Goal: Obtain resource: Obtain resource

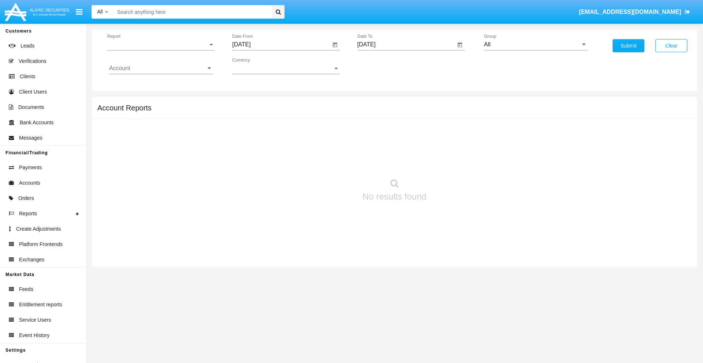
click at [161, 45] on span "Report" at bounding box center [157, 44] width 101 height 7
click at [158, 50] on span "Trades" at bounding box center [161, 50] width 104 height 18
click at [281, 45] on input "[DATE]" at bounding box center [281, 44] width 98 height 7
click at [256, 66] on span "[DATE]" at bounding box center [249, 66] width 16 height 6
click at [326, 162] on div "2025" at bounding box center [326, 161] width 23 height 13
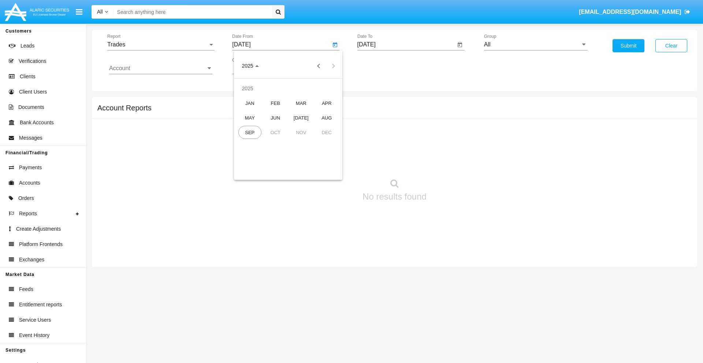
click at [275, 118] on div "JUN" at bounding box center [275, 117] width 23 height 13
click at [288, 127] on div "11" at bounding box center [287, 126] width 13 height 13
type input "06/11/25"
click at [406, 45] on input "[DATE]" at bounding box center [406, 44] width 98 height 7
click at [381, 66] on span "[DATE]" at bounding box center [375, 66] width 16 height 6
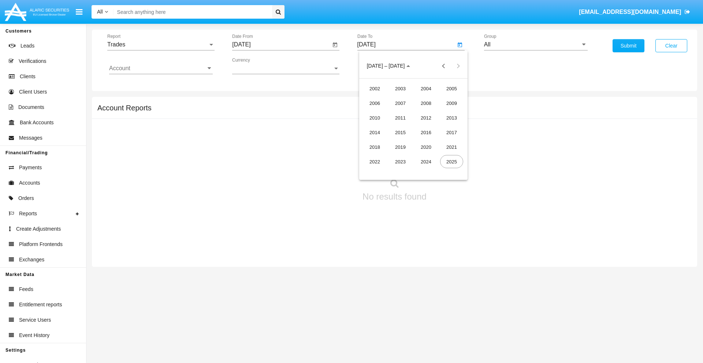
click at [451, 162] on div "2025" at bounding box center [451, 161] width 23 height 13
click at [374, 132] on div "SEP" at bounding box center [374, 132] width 23 height 13
click at [427, 127] on div "11" at bounding box center [427, 126] width 13 height 13
type input "[DATE]"
click at [535, 45] on input "All" at bounding box center [536, 44] width 104 height 7
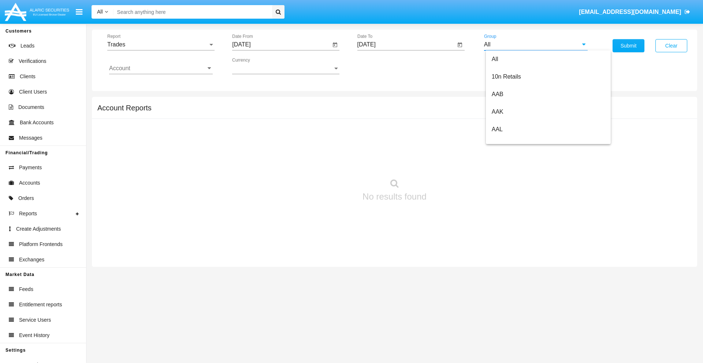
scroll to position [392, 0]
click at [515, 141] on span "Hammer Web Lite" at bounding box center [514, 141] width 47 height 6
type input "Hammer Web Lite"
click at [161, 68] on input "Account" at bounding box center [161, 68] width 104 height 7
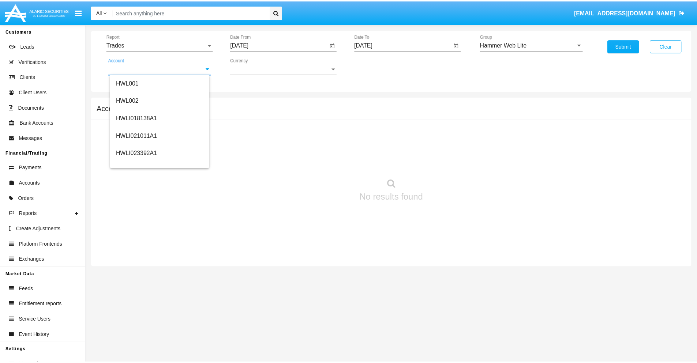
scroll to position [111, 0]
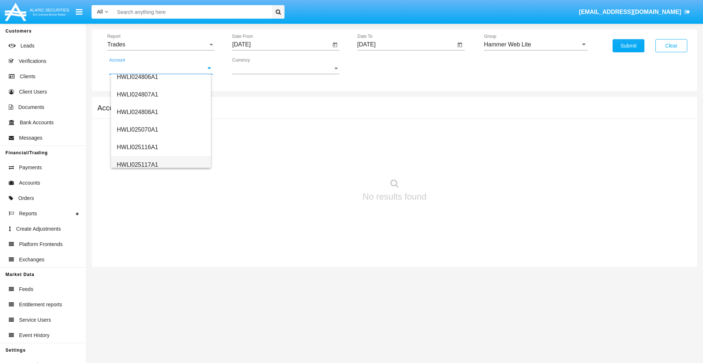
click at [137, 165] on span "HWLI025117A1" at bounding box center [137, 165] width 41 height 6
type input "HWLI025117A1"
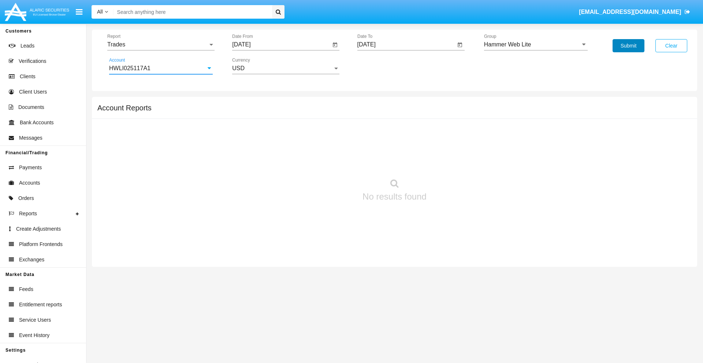
click at [628, 46] on button "Submit" at bounding box center [628, 45] width 32 height 13
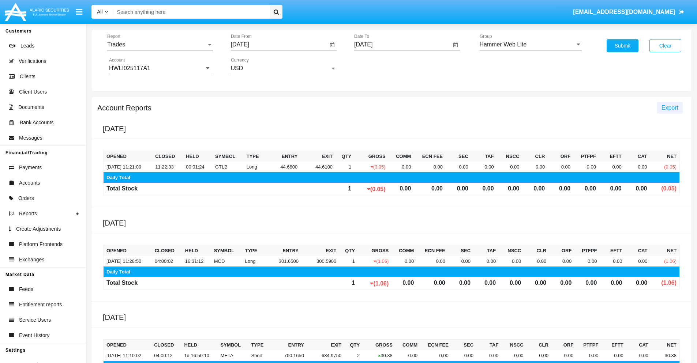
click at [670, 108] on span "Export" at bounding box center [670, 108] width 17 height 6
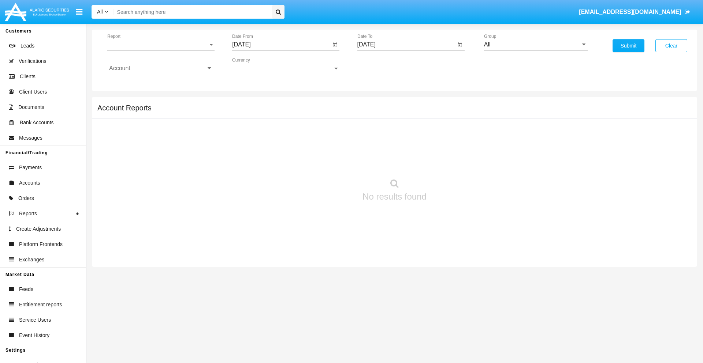
click at [161, 45] on span "Report" at bounding box center [157, 44] width 101 height 7
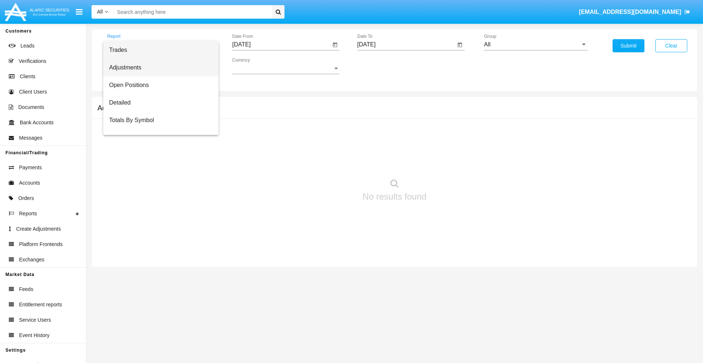
click at [158, 68] on span "Adjustments" at bounding box center [161, 68] width 104 height 18
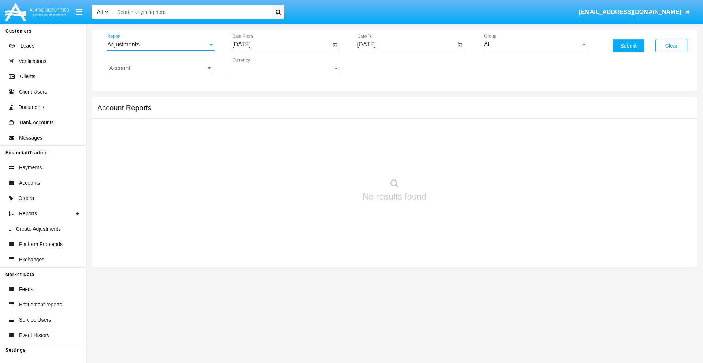
click at [281, 45] on input "[DATE]" at bounding box center [281, 44] width 98 height 7
click at [256, 66] on span "[DATE]" at bounding box center [249, 66] width 16 height 6
click at [326, 162] on div "2025" at bounding box center [326, 161] width 23 height 13
click at [326, 118] on div "AUG" at bounding box center [326, 117] width 23 height 13
click at [259, 127] on div "11" at bounding box center [258, 126] width 13 height 13
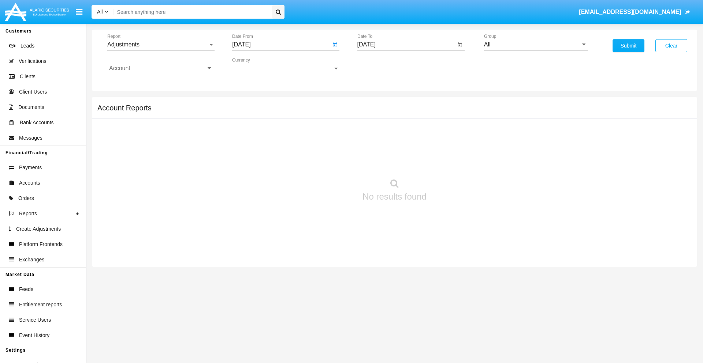
type input "08/11/25"
click at [406, 45] on input "[DATE]" at bounding box center [406, 44] width 98 height 7
click at [381, 66] on span "[DATE]" at bounding box center [375, 66] width 16 height 6
click at [451, 162] on div "2025" at bounding box center [451, 161] width 23 height 13
click at [374, 132] on div "SEP" at bounding box center [374, 132] width 23 height 13
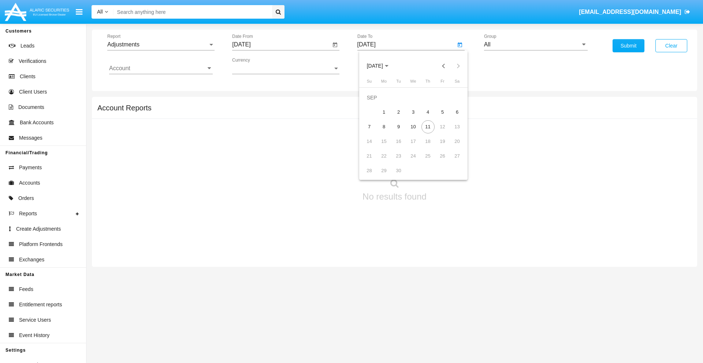
click at [427, 127] on div "11" at bounding box center [427, 126] width 13 height 13
type input "[DATE]"
click at [535, 45] on input "All" at bounding box center [536, 44] width 104 height 7
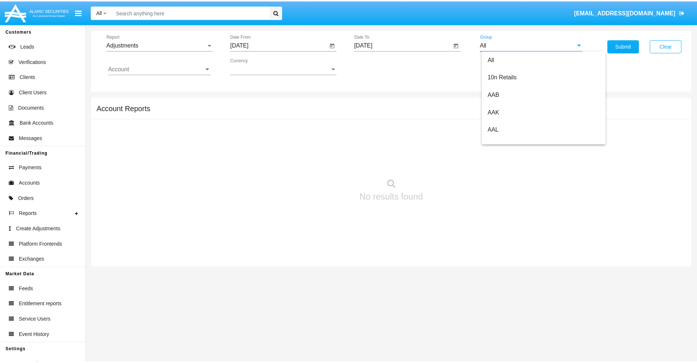
scroll to position [164, 0]
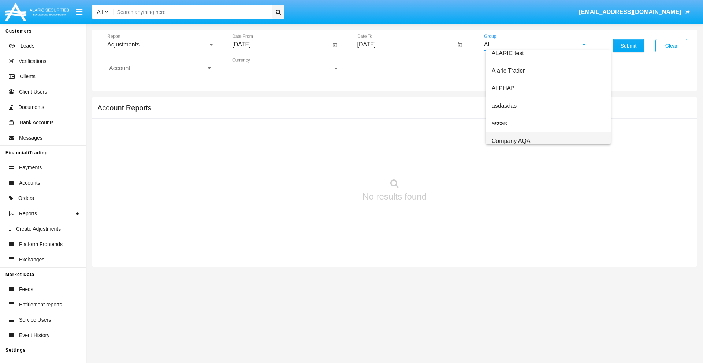
click at [510, 141] on span "Company AQA" at bounding box center [510, 141] width 39 height 6
type input "Company AQA"
click at [161, 68] on input "Account" at bounding box center [161, 68] width 104 height 7
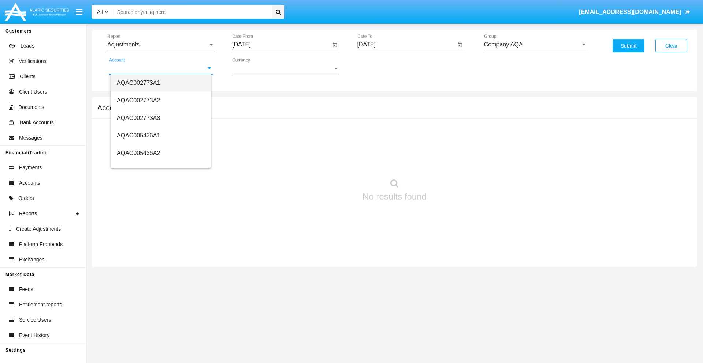
click at [138, 83] on span "AQAC002773A1" at bounding box center [138, 83] width 43 height 6
type input "AQAC002773A1"
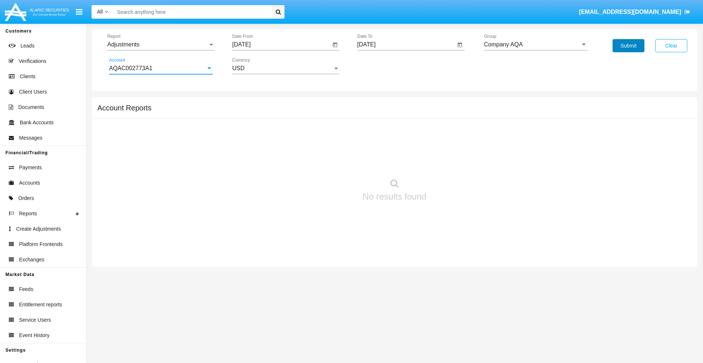
click at [628, 46] on button "Submit" at bounding box center [628, 45] width 32 height 13
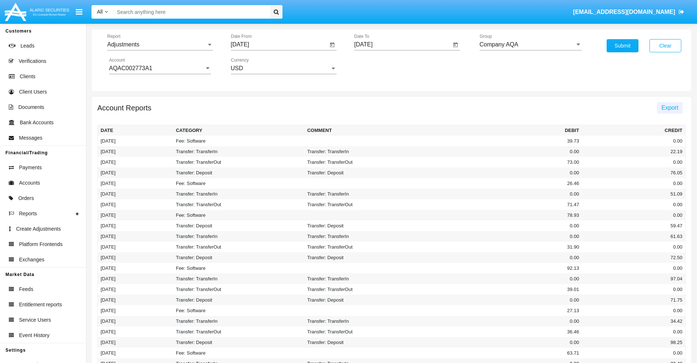
click at [670, 108] on span "Export" at bounding box center [670, 108] width 17 height 6
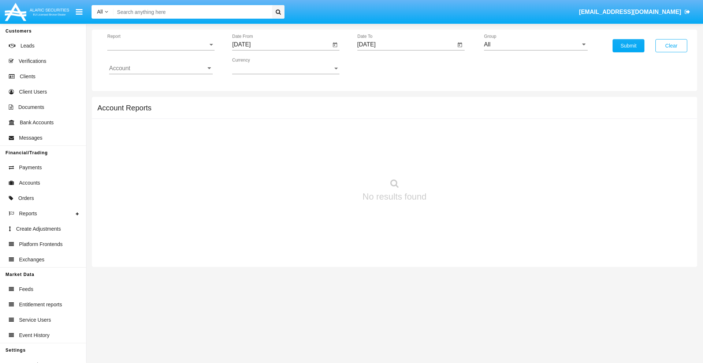
click at [161, 45] on span "Report" at bounding box center [157, 44] width 101 height 7
click at [158, 85] on span "Open Positions" at bounding box center [161, 85] width 104 height 18
click at [281, 45] on input "[DATE]" at bounding box center [281, 44] width 98 height 7
click at [256, 66] on span "[DATE]" at bounding box center [249, 66] width 16 height 6
click at [326, 162] on div "2025" at bounding box center [326, 161] width 23 height 13
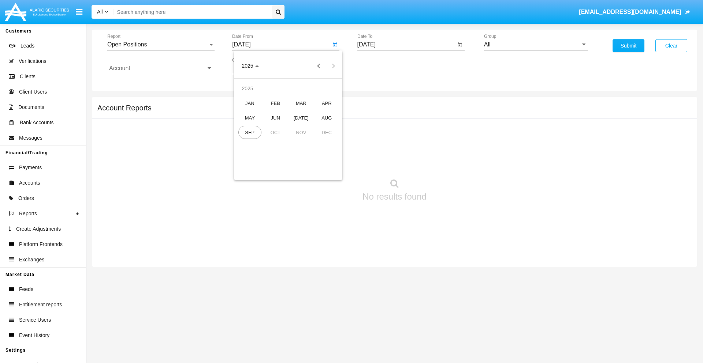
click at [326, 118] on div "AUG" at bounding box center [326, 117] width 23 height 13
click at [259, 127] on div "11" at bounding box center [258, 126] width 13 height 13
type input "[DATE]"
click at [406, 45] on input "[DATE]" at bounding box center [406, 44] width 98 height 7
click at [381, 66] on span "[DATE]" at bounding box center [375, 66] width 16 height 6
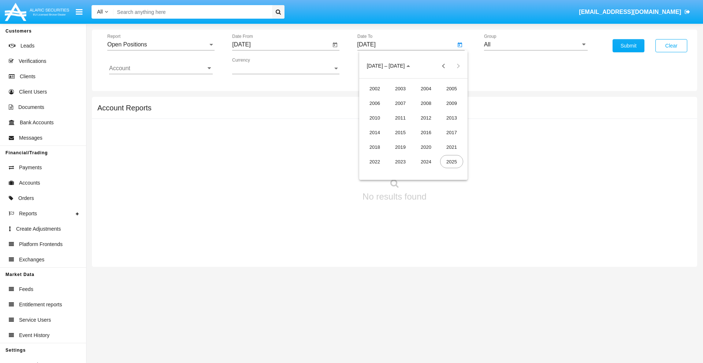
click at [451, 162] on div "2025" at bounding box center [451, 161] width 23 height 13
click at [374, 132] on div "SEP" at bounding box center [374, 132] width 23 height 13
click at [427, 127] on div "11" at bounding box center [427, 126] width 13 height 13
type input "[DATE]"
click at [535, 45] on input "All" at bounding box center [536, 44] width 104 height 7
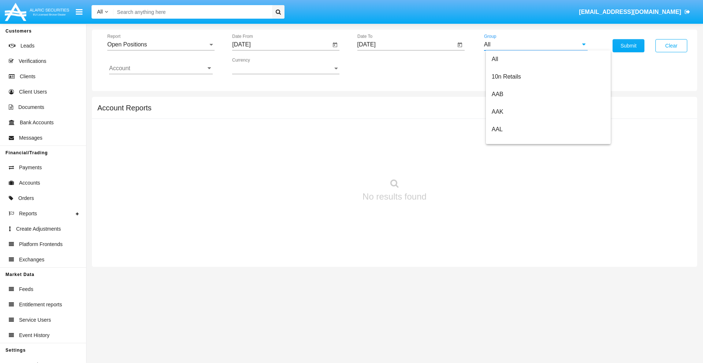
scroll to position [392, 0]
click at [515, 141] on span "Hammer Web Lite" at bounding box center [514, 141] width 47 height 6
type input "Hammer Web Lite"
click at [161, 68] on input "Account" at bounding box center [161, 68] width 104 height 7
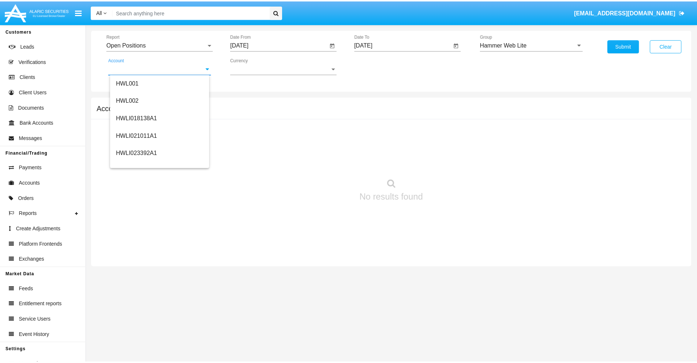
scroll to position [111, 0]
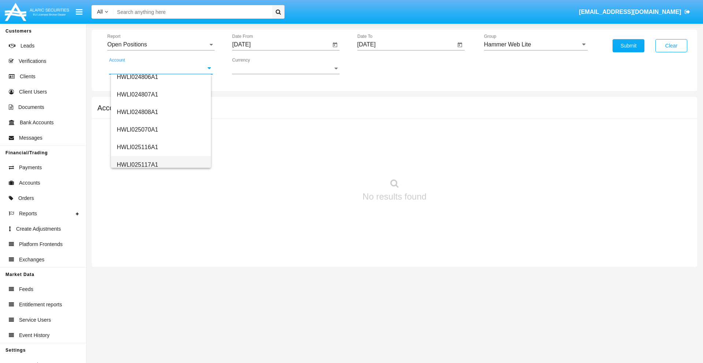
click at [137, 165] on span "HWLI025117A1" at bounding box center [137, 165] width 41 height 6
type input "HWLI025117A1"
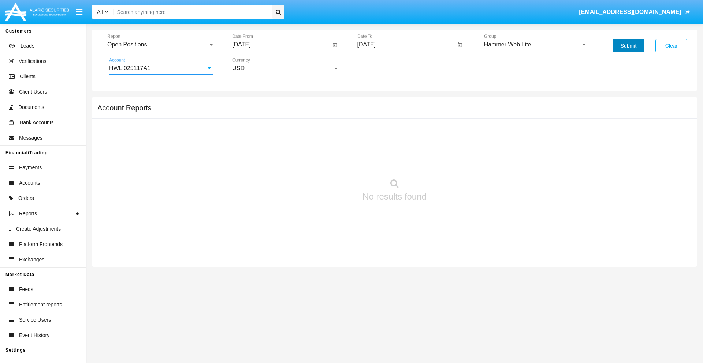
click at [628, 46] on button "Submit" at bounding box center [628, 45] width 32 height 13
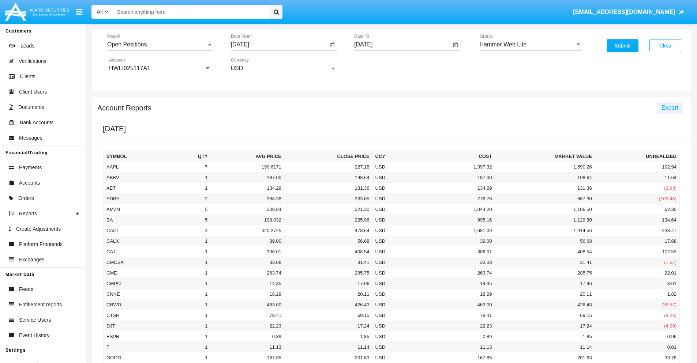
click at [670, 108] on span "Export" at bounding box center [670, 108] width 17 height 6
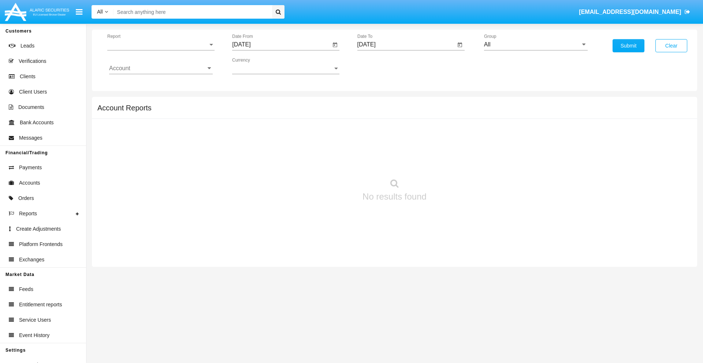
click at [161, 45] on span "Report" at bounding box center [157, 44] width 101 height 7
click at [158, 103] on span "Detailed" at bounding box center [161, 103] width 104 height 18
click at [281, 45] on input "[DATE]" at bounding box center [281, 44] width 98 height 7
click at [256, 66] on span "[DATE]" at bounding box center [249, 66] width 16 height 6
click at [326, 162] on div "2025" at bounding box center [326, 161] width 23 height 13
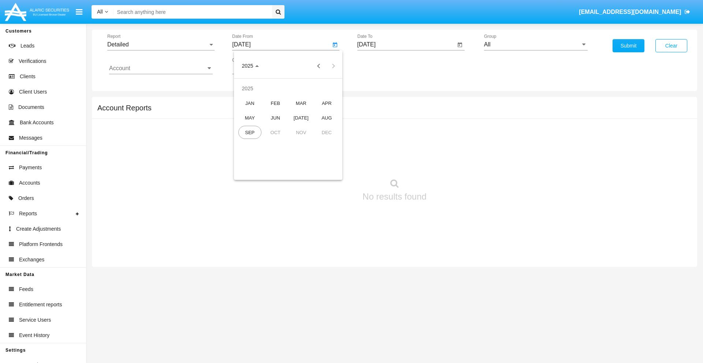
click at [250, 132] on div "SEP" at bounding box center [249, 132] width 23 height 13
click at [259, 112] on div "1" at bounding box center [258, 112] width 13 height 13
type input "[DATE]"
click at [406, 45] on input "[DATE]" at bounding box center [406, 44] width 98 height 7
click at [381, 66] on span "[DATE]" at bounding box center [375, 66] width 16 height 6
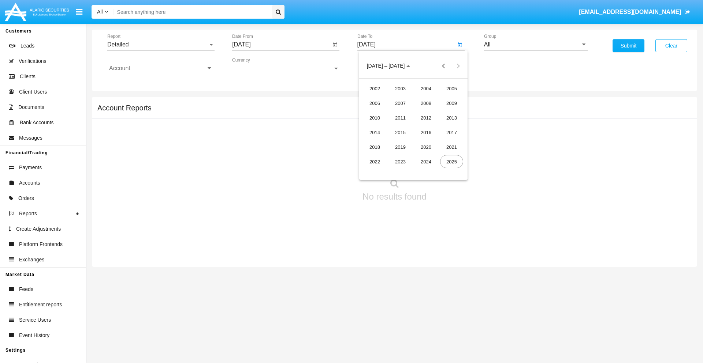
click at [451, 162] on div "2025" at bounding box center [451, 161] width 23 height 13
click at [374, 132] on div "SEP" at bounding box center [374, 132] width 23 height 13
click at [427, 127] on div "11" at bounding box center [427, 126] width 13 height 13
type input "[DATE]"
click at [535, 45] on input "All" at bounding box center [536, 44] width 104 height 7
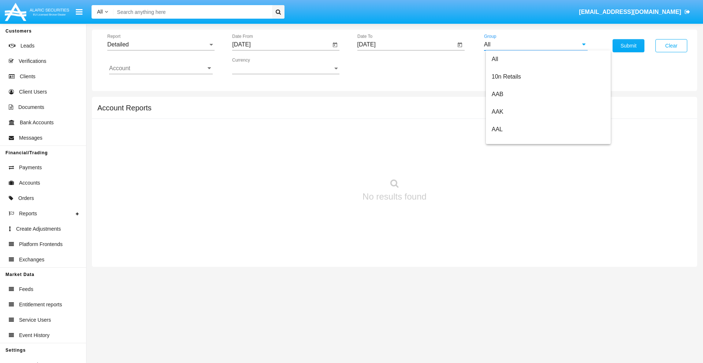
scroll to position [392, 0]
click at [515, 141] on span "Hammer Web Lite" at bounding box center [514, 141] width 47 height 6
type input "Hammer Web Lite"
click at [161, 68] on input "Account" at bounding box center [161, 68] width 104 height 7
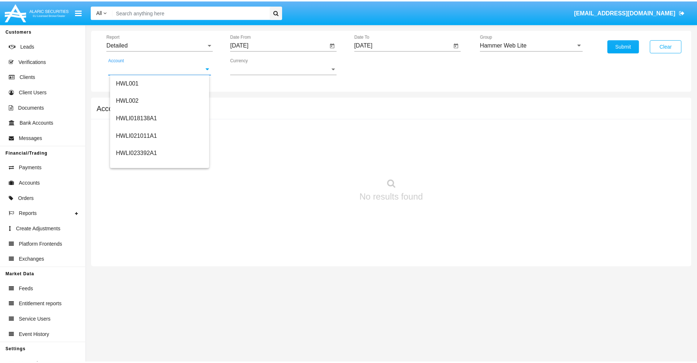
scroll to position [111, 0]
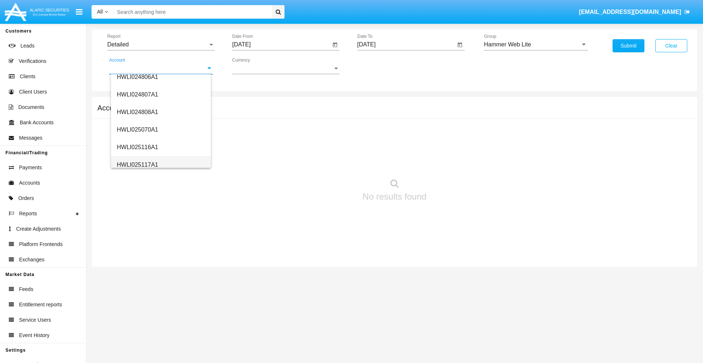
click at [137, 165] on span "HWLI025117A1" at bounding box center [137, 165] width 41 height 6
type input "HWLI025117A1"
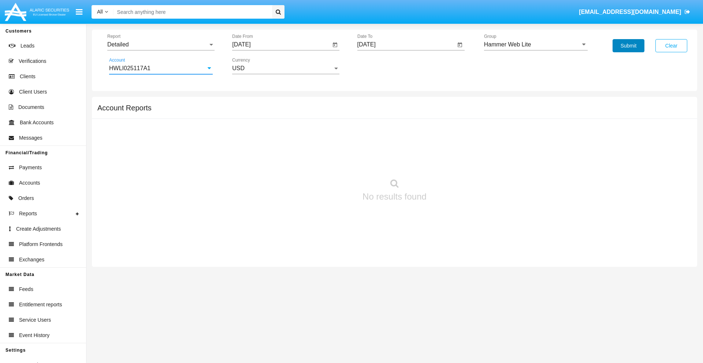
click at [628, 46] on button "Submit" at bounding box center [628, 45] width 32 height 13
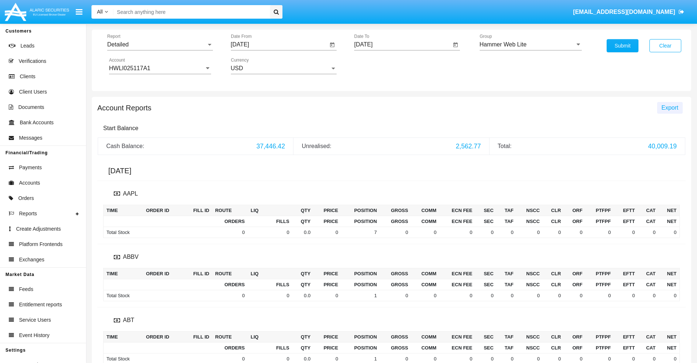
click at [670, 108] on span "Export" at bounding box center [670, 108] width 17 height 6
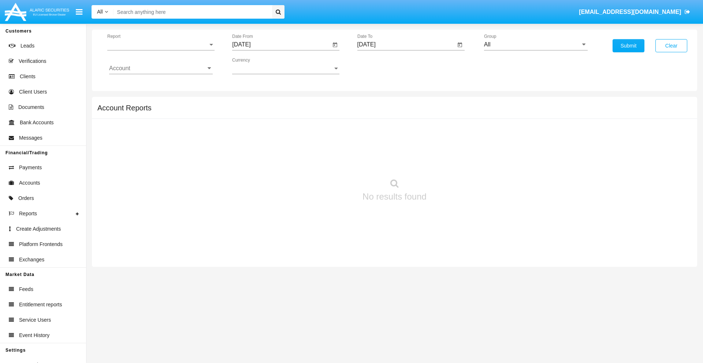
click at [161, 45] on span "Report" at bounding box center [157, 44] width 101 height 7
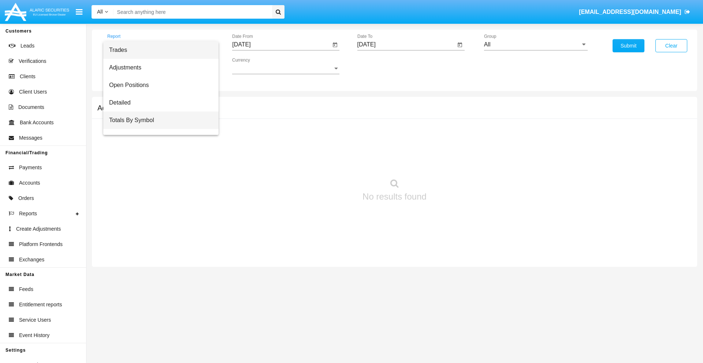
click at [158, 120] on span "Totals By Symbol" at bounding box center [161, 121] width 104 height 18
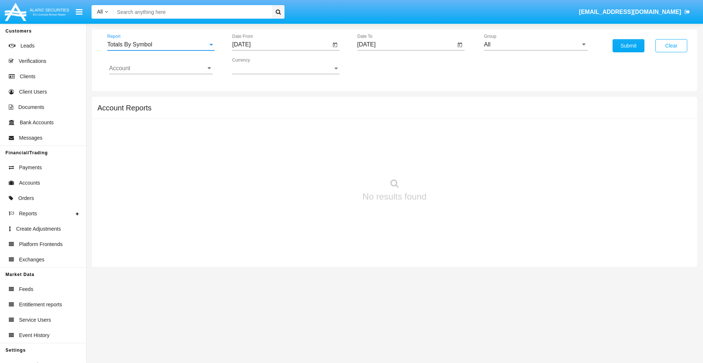
click at [281, 45] on input "[DATE]" at bounding box center [281, 44] width 98 height 7
click at [161, 45] on span "Report" at bounding box center [157, 44] width 101 height 7
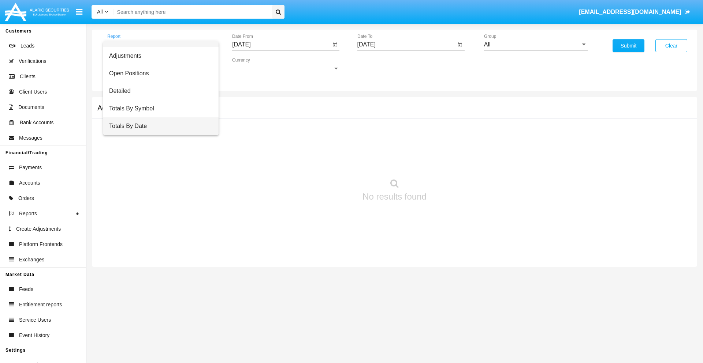
click at [158, 126] on span "Totals By Date" at bounding box center [161, 126] width 104 height 18
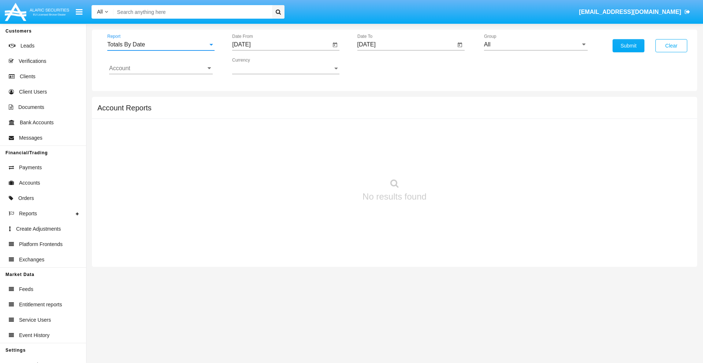
click at [281, 45] on input "[DATE]" at bounding box center [281, 44] width 98 height 7
click at [256, 66] on span "[DATE]" at bounding box center [249, 66] width 16 height 6
click at [326, 162] on div "2025" at bounding box center [326, 161] width 23 height 13
click at [326, 118] on div "AUG" at bounding box center [326, 117] width 23 height 13
click at [288, 156] on div "27" at bounding box center [287, 156] width 13 height 13
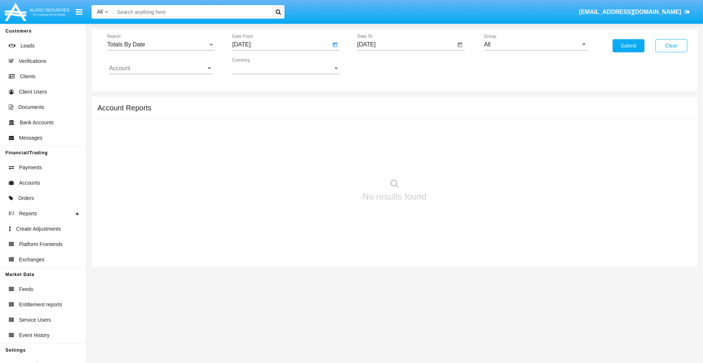
type input "[DATE]"
click at [406, 45] on input "[DATE]" at bounding box center [406, 44] width 98 height 7
click at [381, 66] on span "[DATE]" at bounding box center [375, 66] width 16 height 6
click at [451, 162] on div "2025" at bounding box center [451, 161] width 23 height 13
click at [374, 132] on div "SEP" at bounding box center [374, 132] width 23 height 13
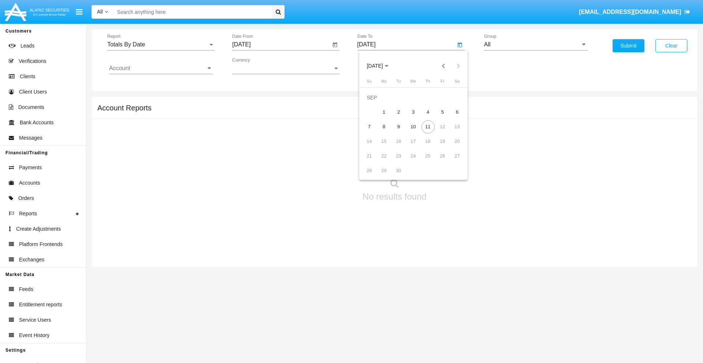
click at [427, 127] on div "11" at bounding box center [427, 126] width 13 height 13
type input "[DATE]"
click at [535, 45] on input "All" at bounding box center [536, 44] width 104 height 7
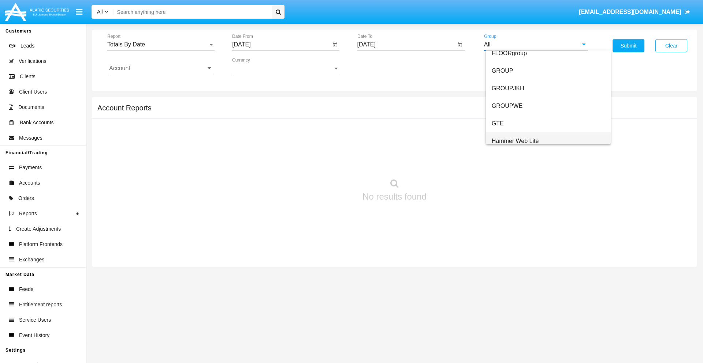
click at [515, 141] on span "Hammer Web Lite" at bounding box center [514, 141] width 47 height 6
type input "Hammer Web Lite"
click at [161, 68] on input "Account" at bounding box center [161, 68] width 104 height 7
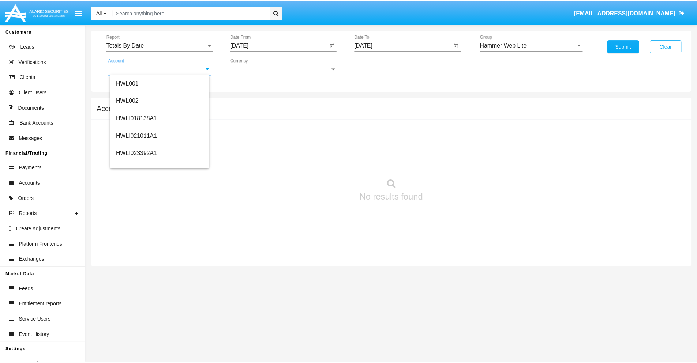
scroll to position [111, 0]
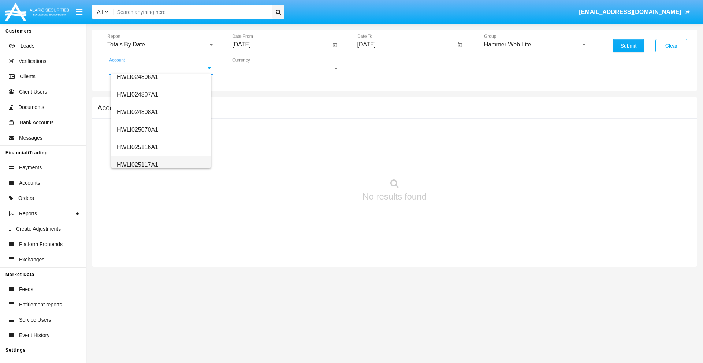
click at [137, 165] on span "HWLI025117A1" at bounding box center [137, 165] width 41 height 6
type input "HWLI025117A1"
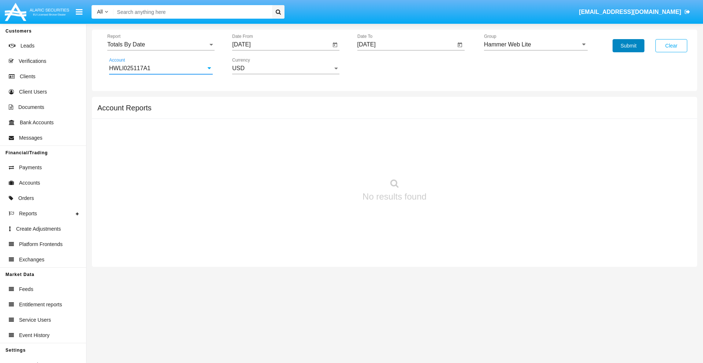
click at [628, 46] on button "Submit" at bounding box center [628, 45] width 32 height 13
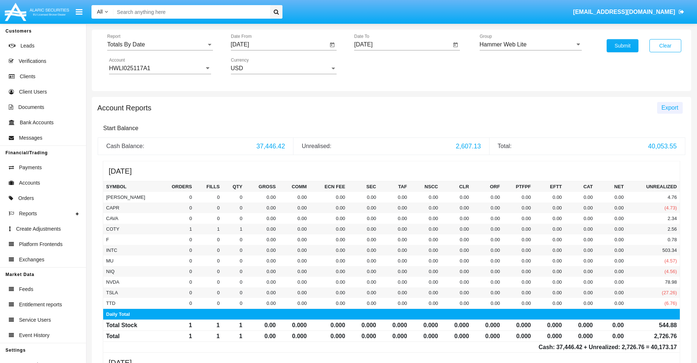
click at [670, 108] on span "Export" at bounding box center [670, 108] width 17 height 6
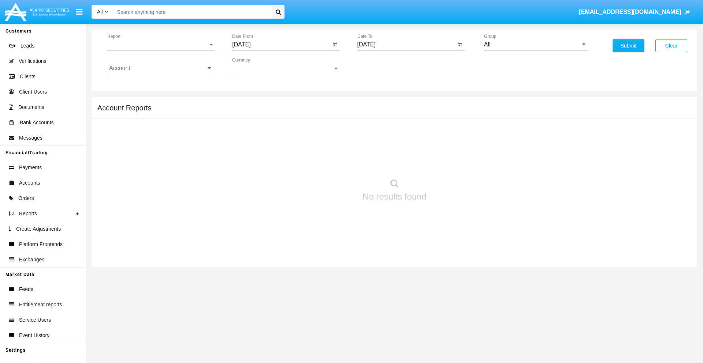
click at [161, 45] on span "Report" at bounding box center [157, 44] width 101 height 7
click at [158, 126] on span "Summary By Date" at bounding box center [161, 126] width 104 height 18
click at [281, 45] on input "[DATE]" at bounding box center [281, 44] width 98 height 7
click at [256, 66] on span "[DATE]" at bounding box center [249, 66] width 16 height 6
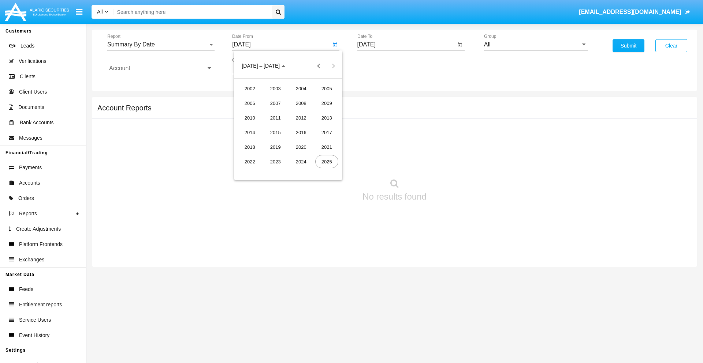
click at [326, 162] on div "2025" at bounding box center [326, 161] width 23 height 13
click at [326, 118] on div "AUG" at bounding box center [326, 117] width 23 height 13
click at [288, 156] on div "27" at bounding box center [287, 156] width 13 height 13
type input "08/27/25"
click at [406, 45] on input "[DATE]" at bounding box center [406, 44] width 98 height 7
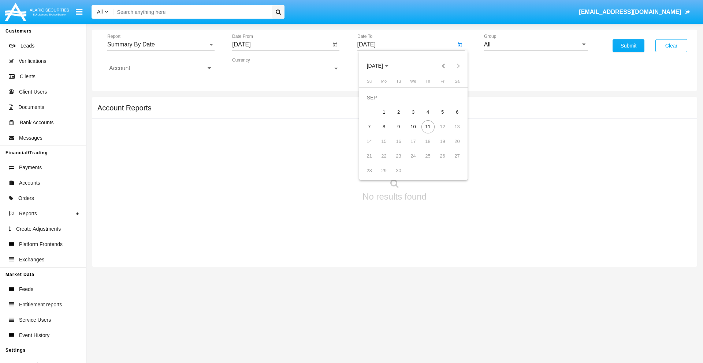
click at [381, 66] on span "[DATE]" at bounding box center [375, 66] width 16 height 6
click at [451, 162] on div "2025" at bounding box center [451, 161] width 23 height 13
click at [374, 132] on div "SEP" at bounding box center [374, 132] width 23 height 13
click at [427, 127] on div "11" at bounding box center [427, 126] width 13 height 13
type input "09/11/25"
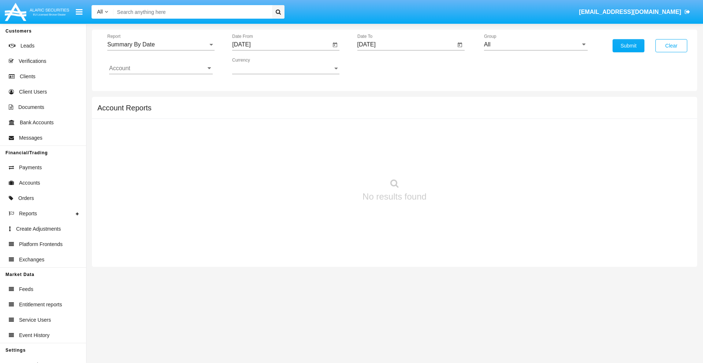
click at [535, 45] on input "All" at bounding box center [536, 44] width 104 height 7
type input "Hammer Web Lite"
click at [161, 68] on input "Account" at bounding box center [161, 68] width 104 height 7
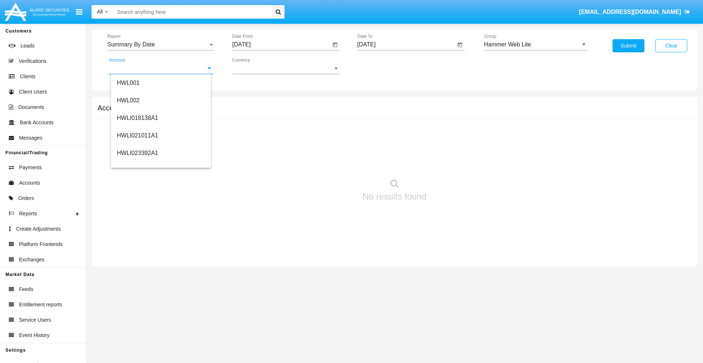
scroll to position [111, 0]
click at [137, 165] on span "HWLI025117A1" at bounding box center [137, 165] width 41 height 6
type input "HWLI025117A1"
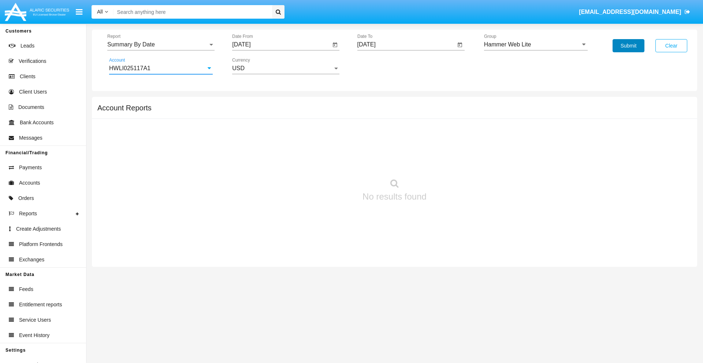
click at [628, 46] on button "Submit" at bounding box center [628, 45] width 32 height 13
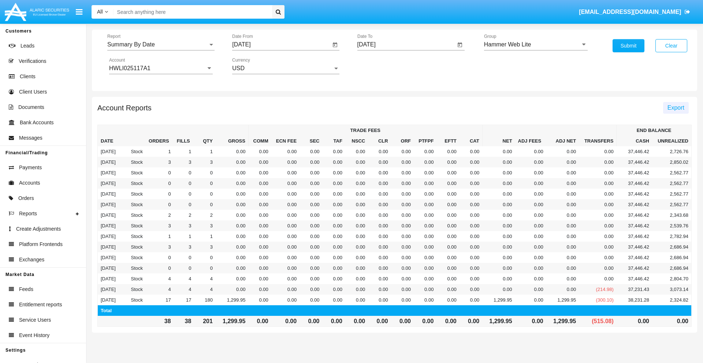
click at [675, 108] on span "Export" at bounding box center [675, 108] width 17 height 6
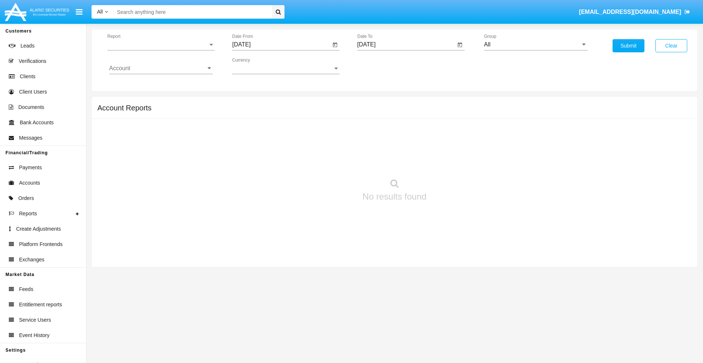
click at [161, 45] on span "Report" at bounding box center [157, 44] width 101 height 7
click at [158, 164] on span "Fees By Destination" at bounding box center [161, 173] width 104 height 18
click at [281, 45] on input "[DATE]" at bounding box center [281, 44] width 98 height 7
click at [256, 66] on span "[DATE]" at bounding box center [249, 66] width 16 height 6
click at [326, 162] on div "2025" at bounding box center [326, 161] width 23 height 13
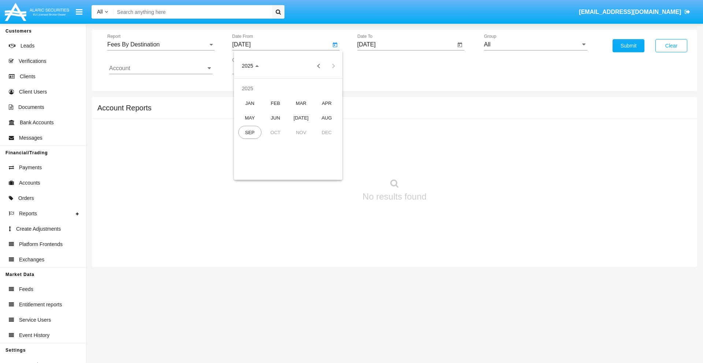
click at [275, 118] on div "JUN" at bounding box center [275, 117] width 23 height 13
click at [288, 127] on div "11" at bounding box center [287, 126] width 13 height 13
type input "06/11/25"
click at [406, 45] on input "[DATE]" at bounding box center [406, 44] width 98 height 7
click at [381, 66] on span "[DATE]" at bounding box center [375, 66] width 16 height 6
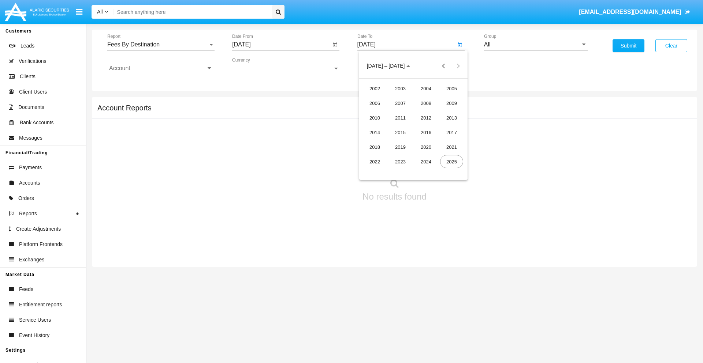
click at [451, 162] on div "2025" at bounding box center [451, 161] width 23 height 13
click at [374, 132] on div "SEP" at bounding box center [374, 132] width 23 height 13
click at [427, 127] on div "11" at bounding box center [427, 126] width 13 height 13
type input "09/11/25"
click at [535, 45] on input "All" at bounding box center [536, 44] width 104 height 7
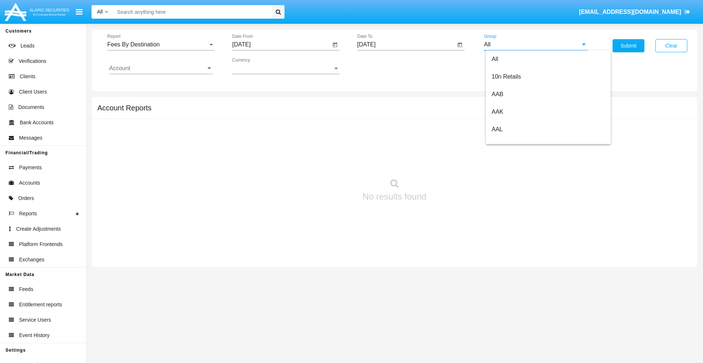
scroll to position [392, 0]
click at [515, 141] on span "Hammer Web Lite" at bounding box center [514, 141] width 47 height 6
type input "Hammer Web Lite"
click at [161, 68] on input "Account" at bounding box center [161, 68] width 104 height 7
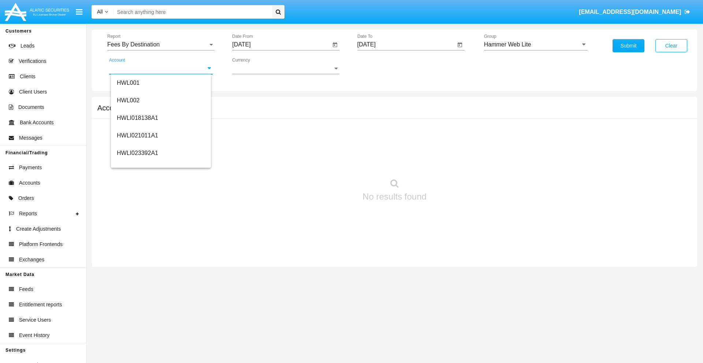
scroll to position [111, 0]
click at [137, 165] on span "HWLI025117A1" at bounding box center [137, 165] width 41 height 6
type input "HWLI025117A1"
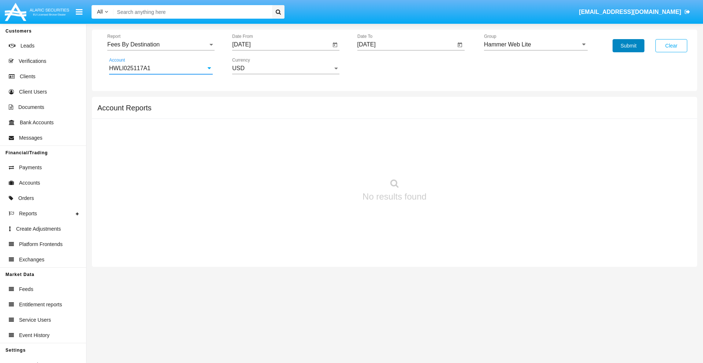
click at [628, 46] on button "Submit" at bounding box center [628, 45] width 32 height 13
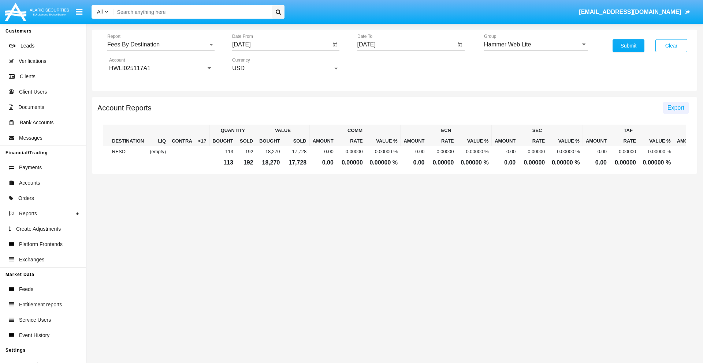
click at [675, 108] on span "Export" at bounding box center [675, 108] width 17 height 6
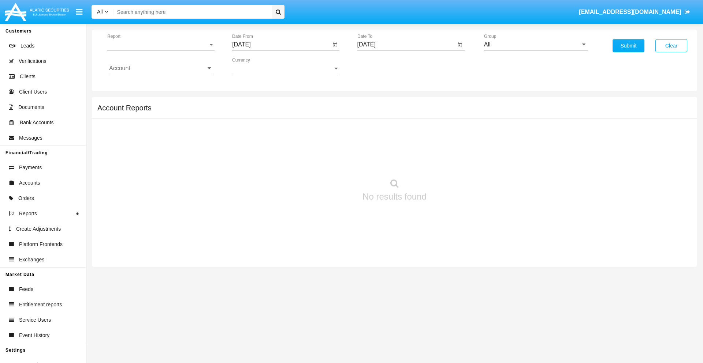
click at [161, 45] on span "Report" at bounding box center [157, 44] width 101 height 7
click at [158, 50] on span "Trades" at bounding box center [161, 50] width 104 height 18
click at [281, 45] on input "[DATE]" at bounding box center [281, 44] width 98 height 7
click at [256, 66] on span "[DATE]" at bounding box center [249, 66] width 16 height 6
click at [275, 147] on div "2019" at bounding box center [275, 147] width 23 height 13
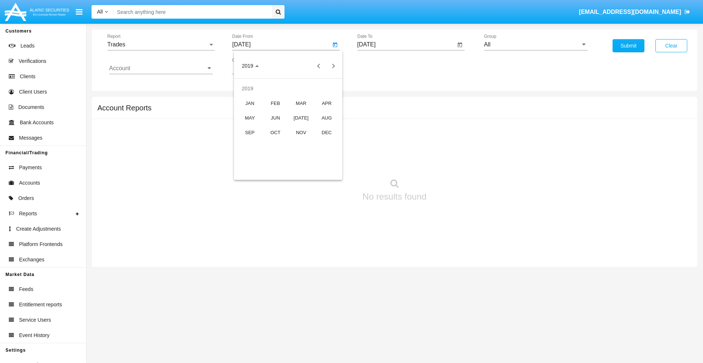
click at [250, 103] on div "JAN" at bounding box center [249, 103] width 23 height 13
click at [273, 112] on div "1" at bounding box center [273, 112] width 13 height 13
type input "[DATE]"
click at [406, 45] on input "[DATE]" at bounding box center [406, 44] width 98 height 7
click at [381, 66] on span "[DATE]" at bounding box center [375, 66] width 16 height 6
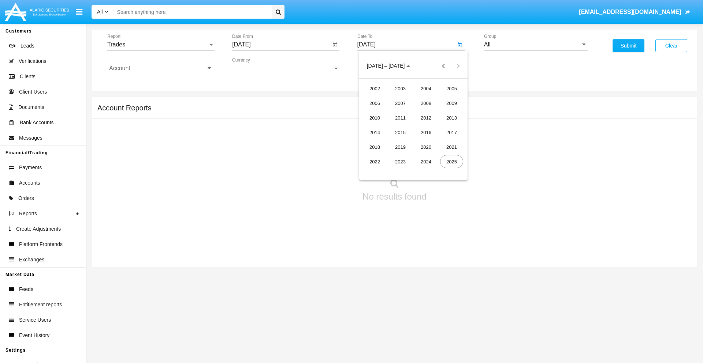
click at [400, 147] on div "2019" at bounding box center [400, 147] width 23 height 13
click at [374, 103] on div "JAN" at bounding box center [374, 103] width 23 height 13
click at [398, 112] on div "1" at bounding box center [398, 112] width 13 height 13
type input "[DATE]"
click at [161, 68] on input "Account" at bounding box center [161, 68] width 104 height 7
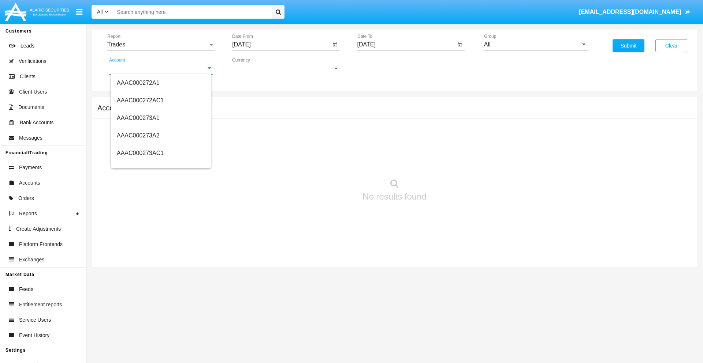
scroll to position [80938, 0]
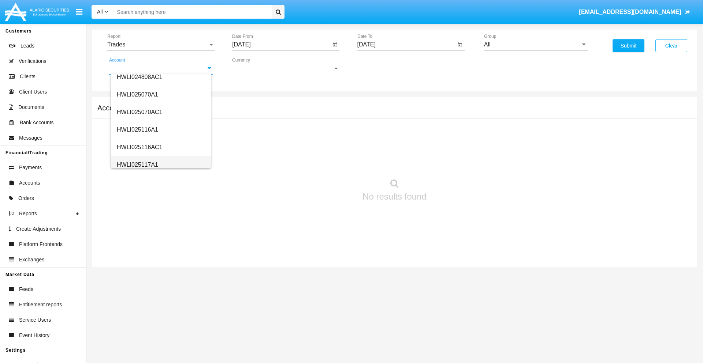
click at [137, 165] on span "HWLI025117A1" at bounding box center [137, 165] width 41 height 6
type input "HWLI025117A1"
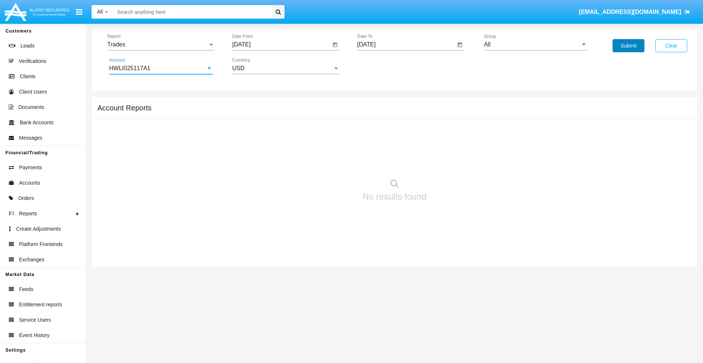
click at [628, 46] on button "Submit" at bounding box center [628, 45] width 32 height 13
click at [161, 45] on span "Report" at bounding box center [157, 44] width 101 height 7
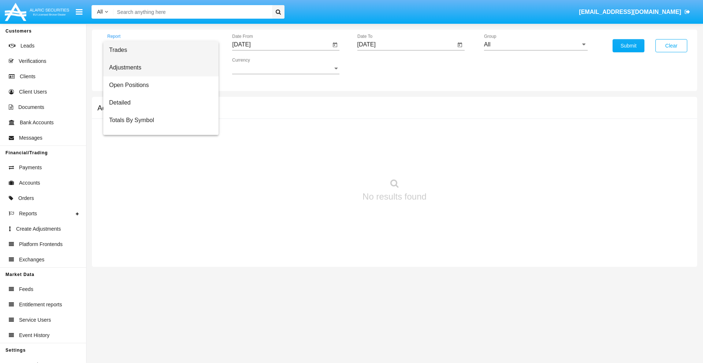
click at [158, 68] on span "Adjustments" at bounding box center [161, 68] width 104 height 18
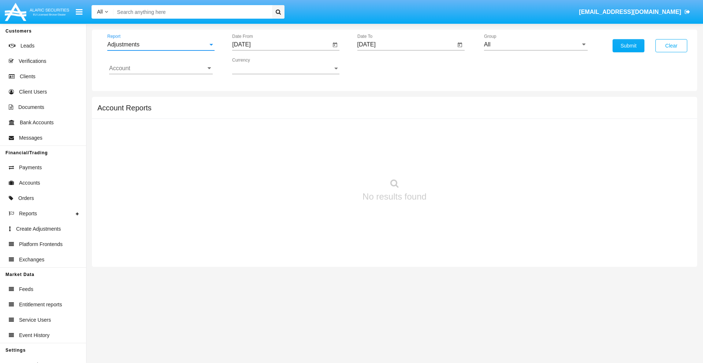
click at [281, 45] on input "[DATE]" at bounding box center [281, 44] width 98 height 7
click at [256, 66] on span "[DATE]" at bounding box center [249, 66] width 16 height 6
click at [275, 147] on div "2019" at bounding box center [275, 147] width 23 height 13
click at [250, 103] on div "JAN" at bounding box center [249, 103] width 23 height 13
click at [273, 112] on div "1" at bounding box center [273, 112] width 13 height 13
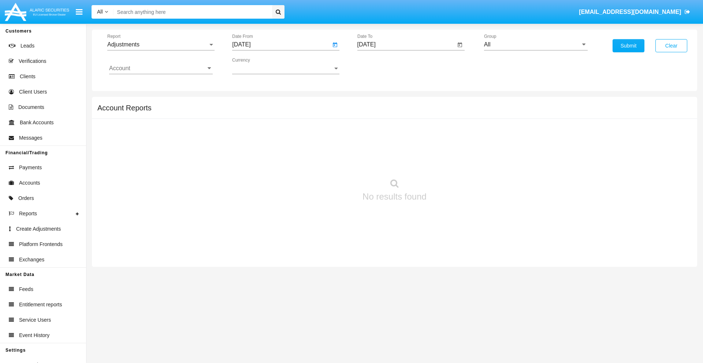
type input "[DATE]"
click at [406, 45] on input "[DATE]" at bounding box center [406, 44] width 98 height 7
click at [381, 66] on span "[DATE]" at bounding box center [375, 66] width 16 height 6
click at [400, 147] on div "2019" at bounding box center [400, 147] width 23 height 13
click at [374, 103] on div "JAN" at bounding box center [374, 103] width 23 height 13
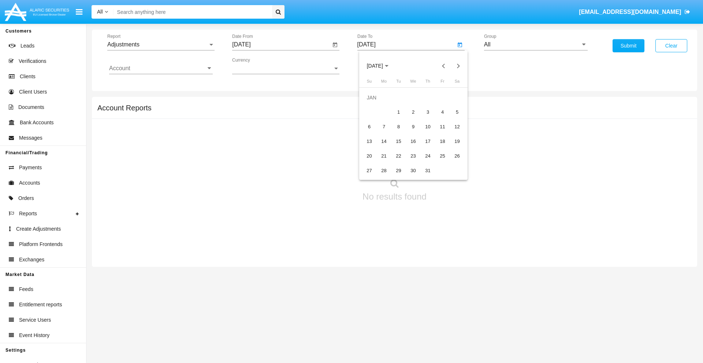
click at [398, 112] on div "1" at bounding box center [398, 112] width 13 height 13
type input "[DATE]"
click at [161, 68] on input "Account" at bounding box center [161, 68] width 104 height 7
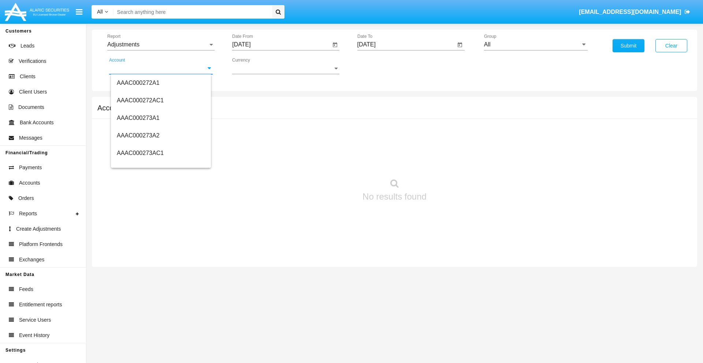
scroll to position [80938, 0]
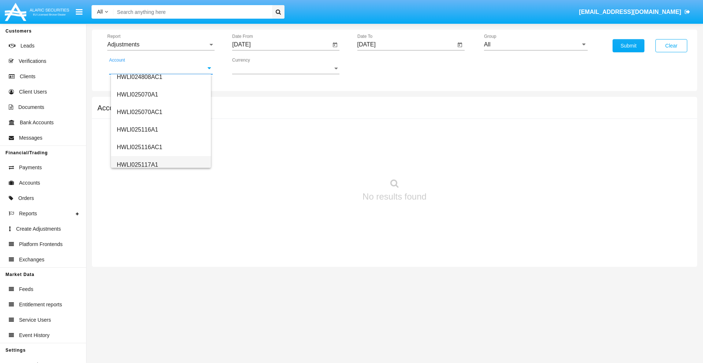
click at [137, 165] on span "HWLI025117A1" at bounding box center [137, 165] width 41 height 6
type input "HWLI025117A1"
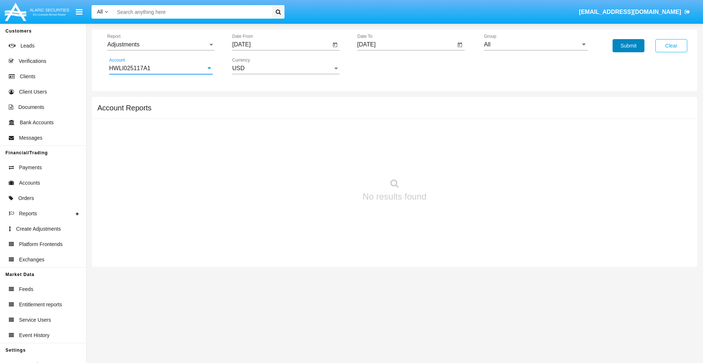
click at [628, 46] on button "Submit" at bounding box center [628, 45] width 32 height 13
click at [161, 45] on span "Report" at bounding box center [157, 44] width 101 height 7
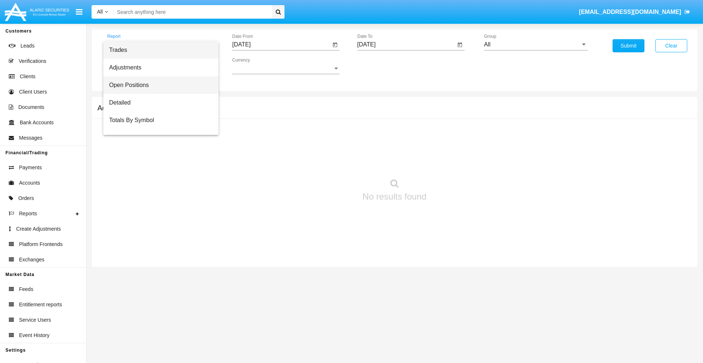
click at [158, 85] on span "Open Positions" at bounding box center [161, 85] width 104 height 18
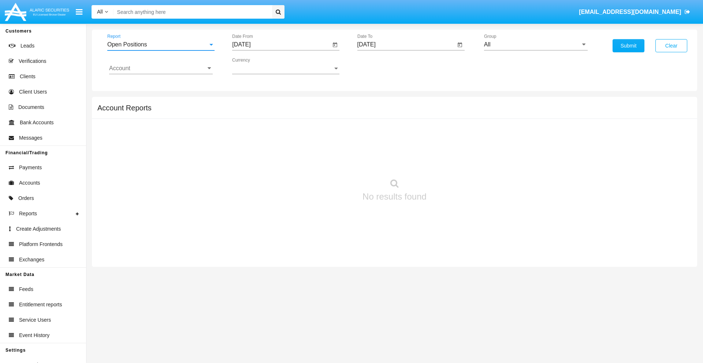
click at [281, 45] on input "[DATE]" at bounding box center [281, 44] width 98 height 7
click at [256, 66] on span "[DATE]" at bounding box center [249, 66] width 16 height 6
click at [275, 147] on div "2019" at bounding box center [275, 147] width 23 height 13
click at [250, 103] on div "JAN" at bounding box center [249, 103] width 23 height 13
click at [273, 112] on div "1" at bounding box center [273, 112] width 13 height 13
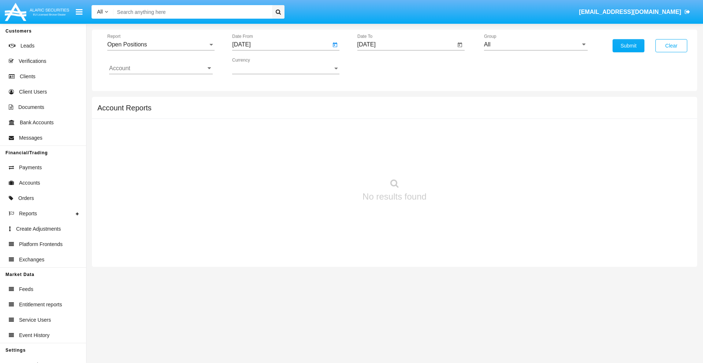
type input "[DATE]"
click at [406, 45] on input "[DATE]" at bounding box center [406, 44] width 98 height 7
click at [381, 66] on span "[DATE]" at bounding box center [375, 66] width 16 height 6
click at [400, 147] on div "2019" at bounding box center [400, 147] width 23 height 13
click at [374, 103] on div "JAN" at bounding box center [374, 103] width 23 height 13
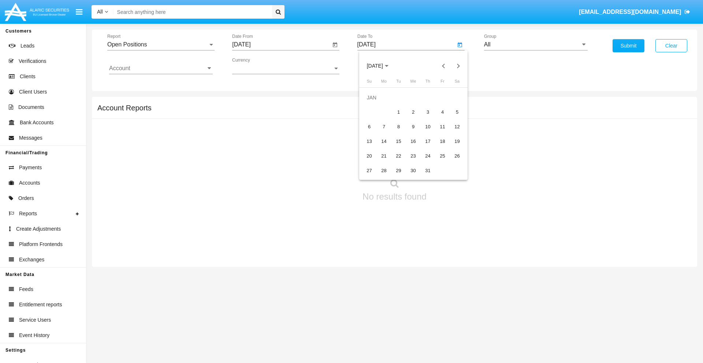
click at [398, 112] on div "1" at bounding box center [398, 112] width 13 height 13
type input "[DATE]"
click at [161, 68] on input "Account" at bounding box center [161, 68] width 104 height 7
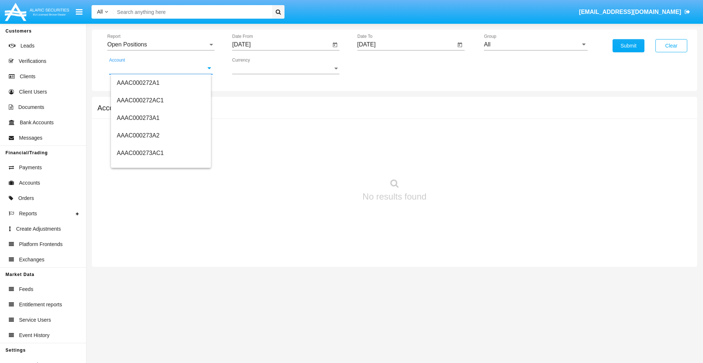
scroll to position [80938, 0]
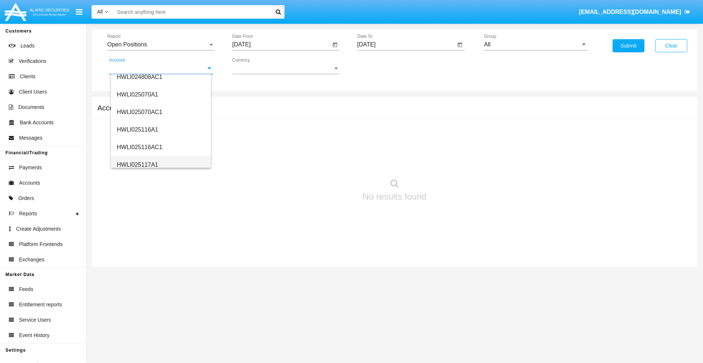
click at [137, 165] on span "HWLI025117A1" at bounding box center [137, 165] width 41 height 6
type input "HWLI025117A1"
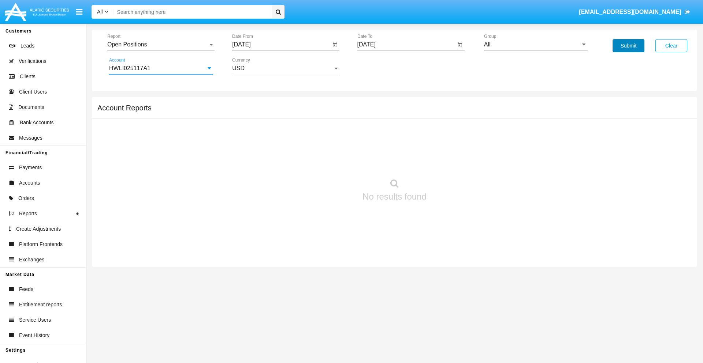
click at [628, 46] on button "Submit" at bounding box center [628, 45] width 32 height 13
click at [161, 45] on span "Report" at bounding box center [157, 44] width 101 height 7
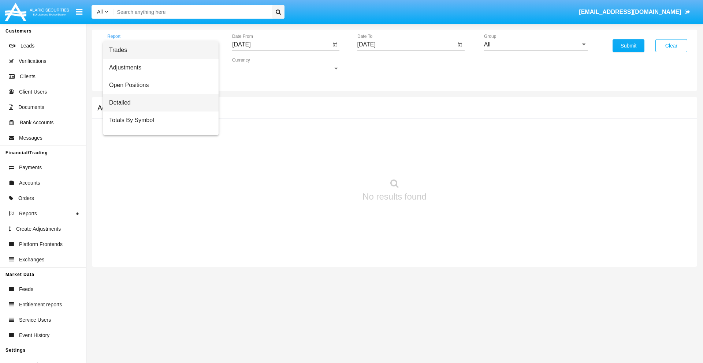
click at [158, 103] on span "Detailed" at bounding box center [161, 103] width 104 height 18
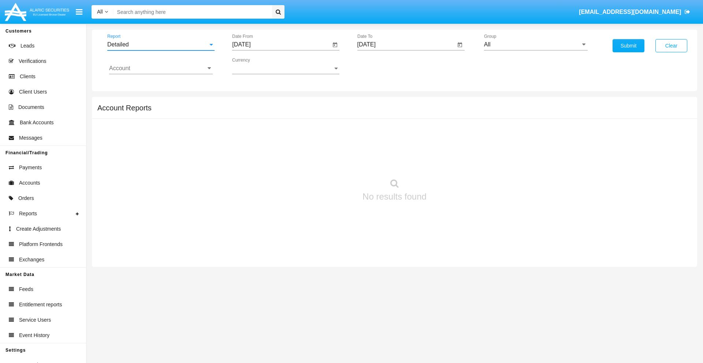
click at [281, 45] on input "[DATE]" at bounding box center [281, 44] width 98 height 7
click at [256, 66] on span "[DATE]" at bounding box center [249, 66] width 16 height 6
click at [275, 147] on div "2019" at bounding box center [275, 147] width 23 height 13
click at [250, 103] on div "JAN" at bounding box center [249, 103] width 23 height 13
click at [273, 112] on div "1" at bounding box center [273, 112] width 13 height 13
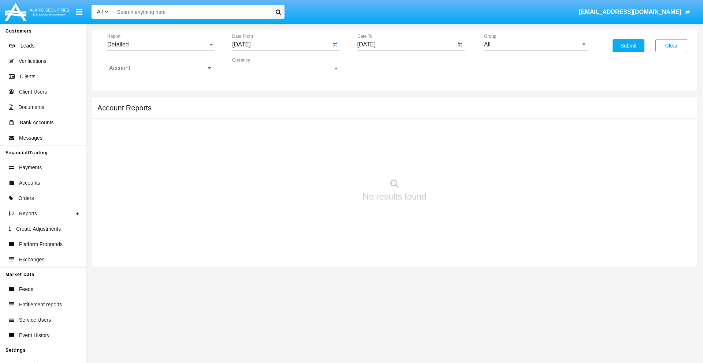
type input "[DATE]"
click at [406, 45] on input "[DATE]" at bounding box center [406, 44] width 98 height 7
click at [381, 66] on span "[DATE]" at bounding box center [375, 66] width 16 height 6
click at [400, 147] on div "2019" at bounding box center [400, 147] width 23 height 13
click at [374, 103] on div "JAN" at bounding box center [374, 103] width 23 height 13
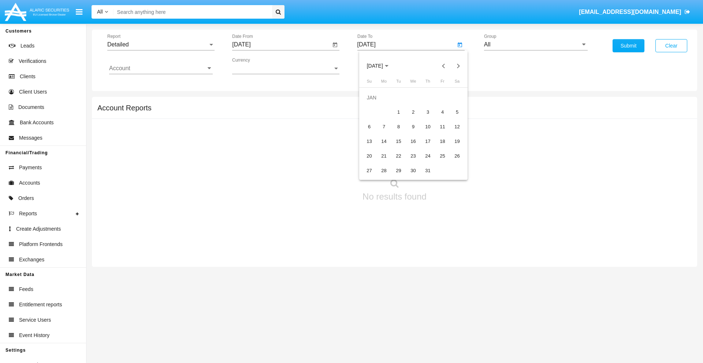
click at [398, 112] on div "1" at bounding box center [398, 112] width 13 height 13
type input "[DATE]"
click at [161, 68] on input "Account" at bounding box center [161, 68] width 104 height 7
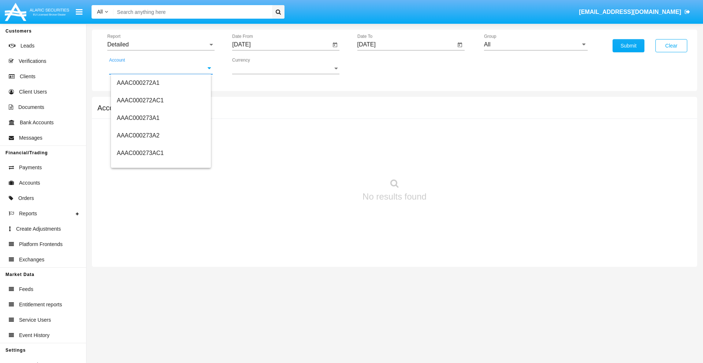
scroll to position [80938, 0]
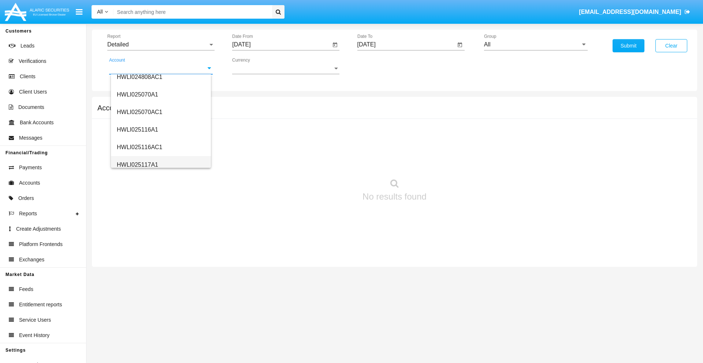
click at [137, 165] on span "HWLI025117A1" at bounding box center [137, 165] width 41 height 6
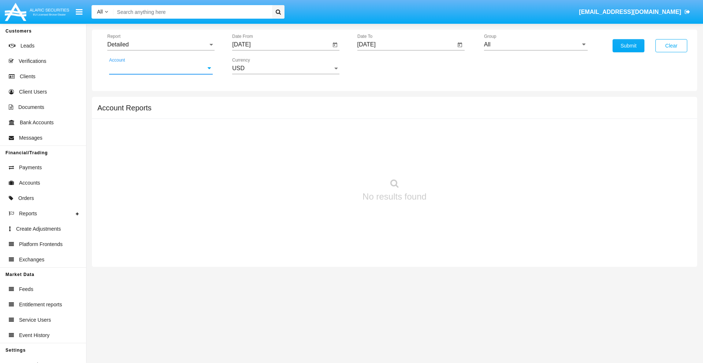
type input "HWLI025117A1"
click at [628, 46] on button "Submit" at bounding box center [628, 45] width 32 height 13
click at [161, 45] on span "Report" at bounding box center [157, 44] width 101 height 7
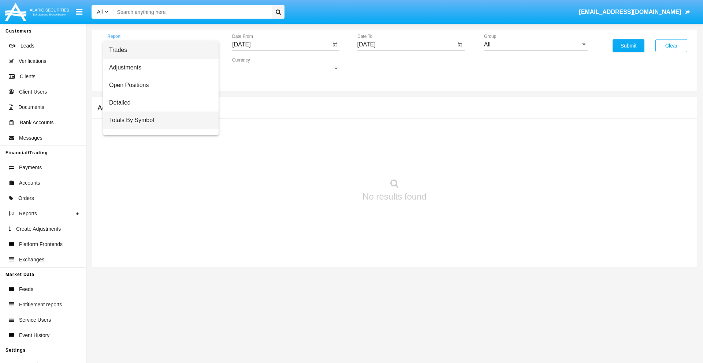
click at [158, 120] on span "Totals By Symbol" at bounding box center [161, 121] width 104 height 18
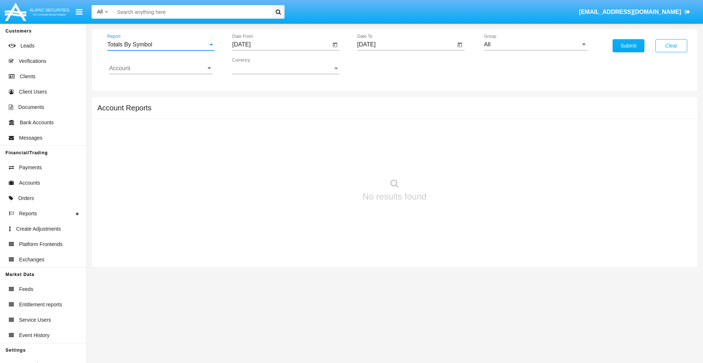
click at [281, 45] on input "[DATE]" at bounding box center [281, 44] width 98 height 7
click at [256, 66] on span "[DATE]" at bounding box center [249, 66] width 16 height 6
click at [275, 147] on div "2019" at bounding box center [275, 147] width 23 height 13
click at [250, 103] on div "JAN" at bounding box center [249, 103] width 23 height 13
click at [273, 112] on div "1" at bounding box center [273, 112] width 13 height 13
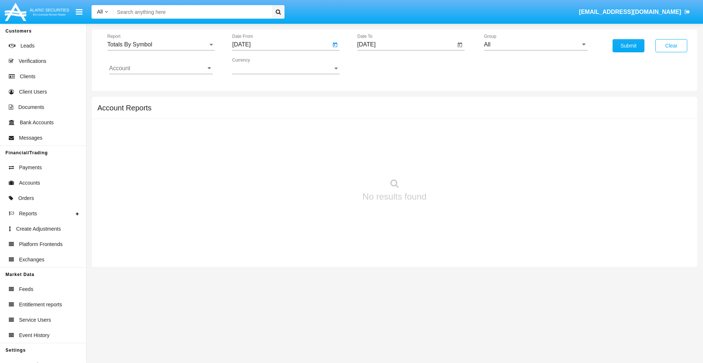
type input "[DATE]"
click at [406, 45] on input "[DATE]" at bounding box center [406, 44] width 98 height 7
click at [381, 66] on span "[DATE]" at bounding box center [375, 66] width 16 height 6
click at [400, 147] on div "2019" at bounding box center [400, 147] width 23 height 13
click at [374, 103] on div "JAN" at bounding box center [374, 103] width 23 height 13
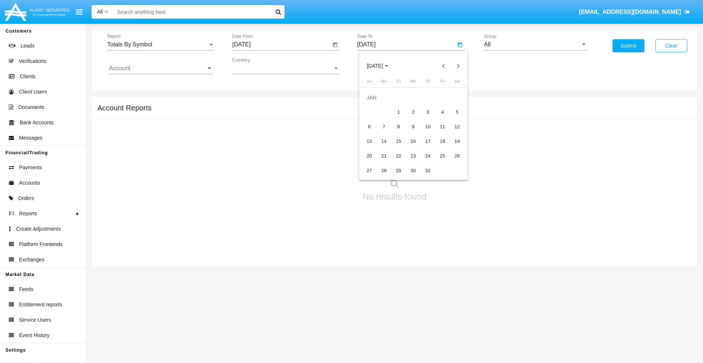
click at [398, 112] on div "1" at bounding box center [398, 112] width 13 height 13
type input "[DATE]"
click at [161, 68] on input "Account" at bounding box center [161, 68] width 104 height 7
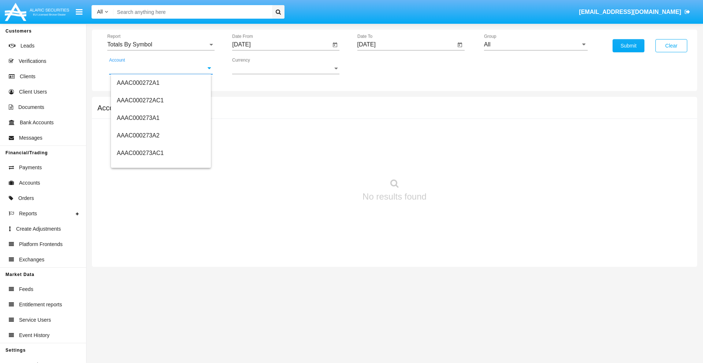
scroll to position [80938, 0]
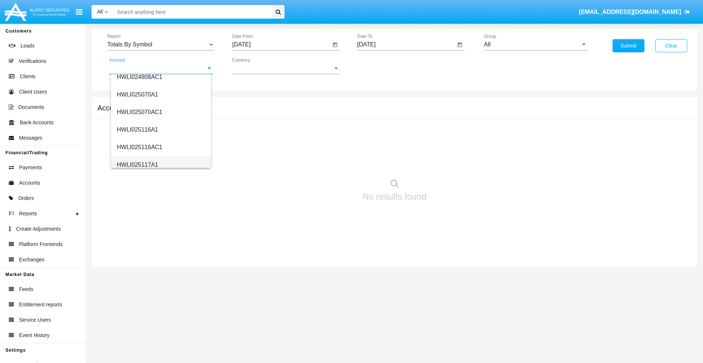
click at [137, 165] on span "HWLI025117A1" at bounding box center [137, 165] width 41 height 6
type input "HWLI025117A1"
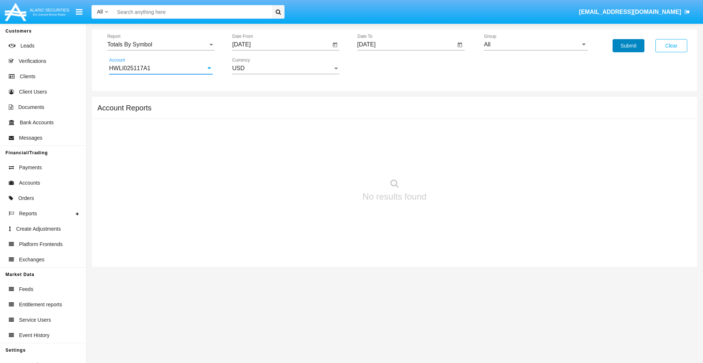
click at [628, 46] on button "Submit" at bounding box center [628, 45] width 32 height 13
click at [161, 45] on span "Report" at bounding box center [157, 44] width 101 height 7
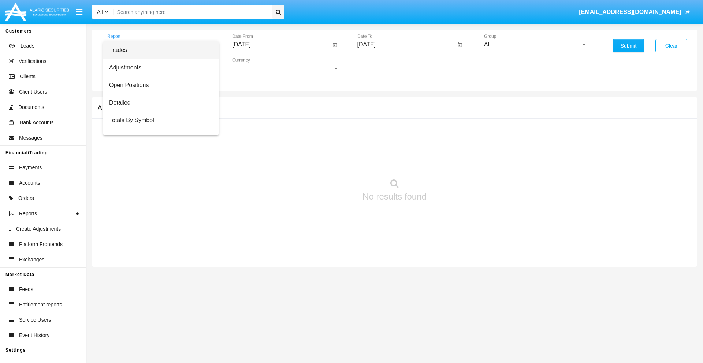
scroll to position [12, 0]
click at [158, 126] on span "Totals By Date" at bounding box center [161, 126] width 104 height 18
click at [281, 45] on input "[DATE]" at bounding box center [281, 44] width 98 height 7
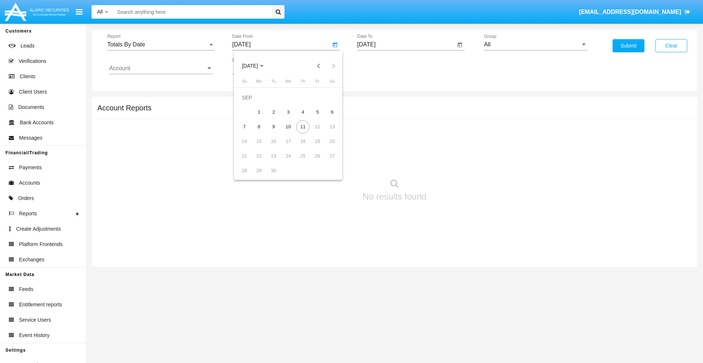
click at [256, 66] on span "[DATE]" at bounding box center [249, 66] width 16 height 6
click at [275, 147] on div "2019" at bounding box center [275, 147] width 23 height 13
click at [250, 103] on div "JAN" at bounding box center [249, 103] width 23 height 13
click at [273, 112] on div "1" at bounding box center [273, 112] width 13 height 13
type input "[DATE]"
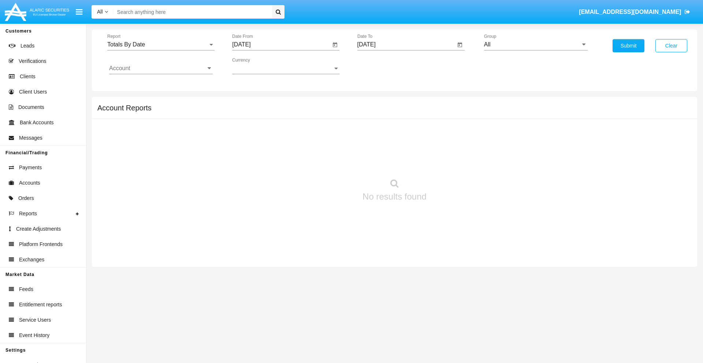
click at [406, 45] on input "[DATE]" at bounding box center [406, 44] width 98 height 7
click at [381, 66] on span "[DATE]" at bounding box center [375, 66] width 16 height 6
click at [400, 147] on div "2019" at bounding box center [400, 147] width 23 height 13
click at [374, 103] on div "JAN" at bounding box center [374, 103] width 23 height 13
click at [398, 112] on div "1" at bounding box center [398, 112] width 13 height 13
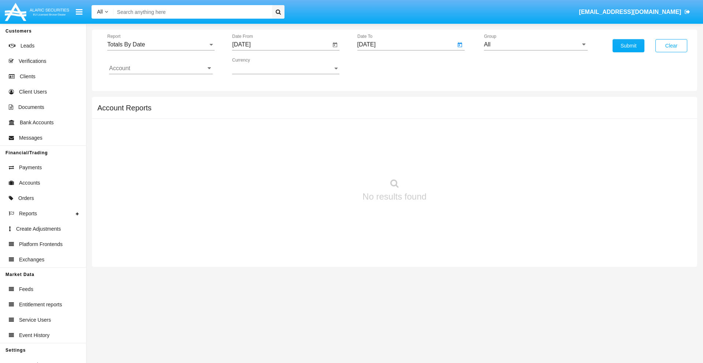
type input "[DATE]"
click at [161, 68] on input "Account" at bounding box center [161, 68] width 104 height 7
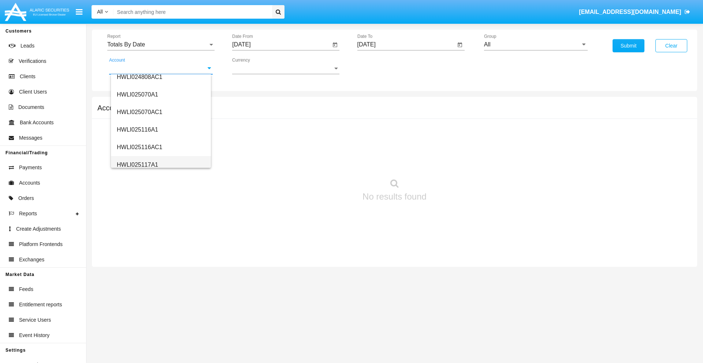
click at [137, 165] on span "HWLI025117A1" at bounding box center [137, 165] width 41 height 6
type input "HWLI025117A1"
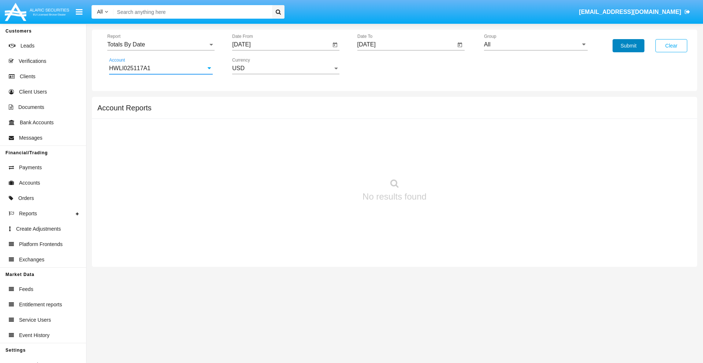
click at [628, 46] on button "Submit" at bounding box center [628, 45] width 32 height 13
click at [161, 45] on span "Report" at bounding box center [157, 44] width 101 height 7
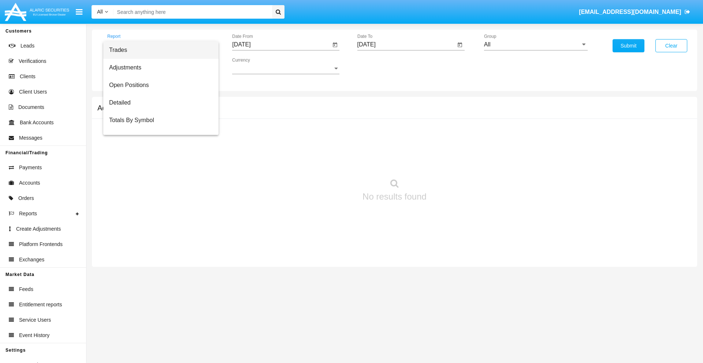
scroll to position [29, 0]
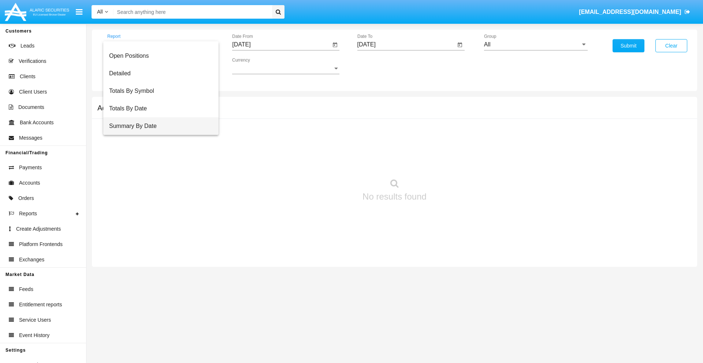
click at [158, 126] on span "Summary By Date" at bounding box center [161, 126] width 104 height 18
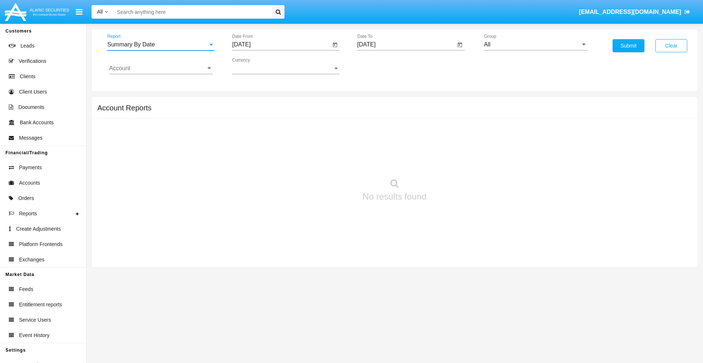
click at [281, 45] on input "[DATE]" at bounding box center [281, 44] width 98 height 7
click at [256, 66] on span "[DATE]" at bounding box center [249, 66] width 16 height 6
click at [275, 147] on div "2019" at bounding box center [275, 147] width 23 height 13
click at [250, 103] on div "JAN" at bounding box center [249, 103] width 23 height 13
click at [273, 112] on div "1" at bounding box center [273, 112] width 13 height 13
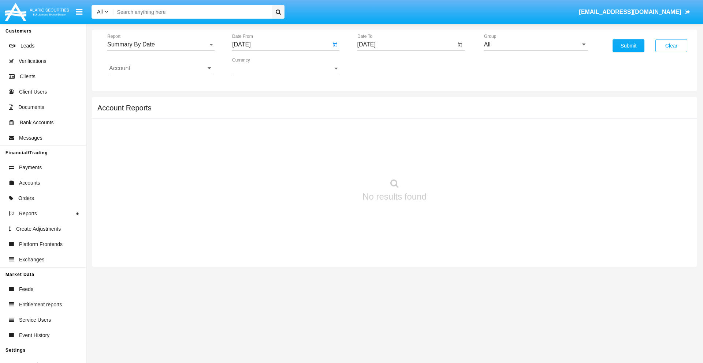
type input "[DATE]"
click at [406, 45] on input "[DATE]" at bounding box center [406, 44] width 98 height 7
click at [381, 66] on span "[DATE]" at bounding box center [375, 66] width 16 height 6
click at [400, 147] on div "2019" at bounding box center [400, 147] width 23 height 13
click at [374, 103] on div "JAN" at bounding box center [374, 103] width 23 height 13
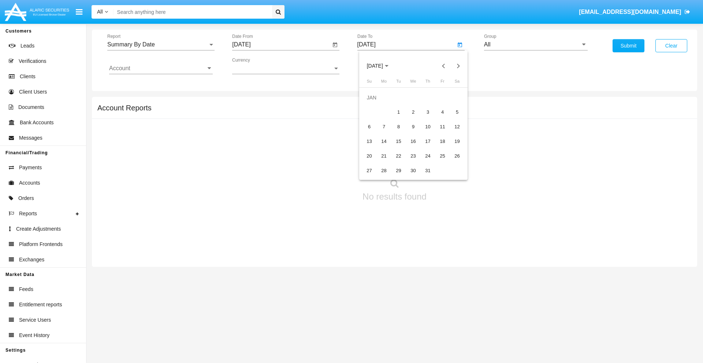
click at [398, 112] on div "1" at bounding box center [398, 112] width 13 height 13
type input "[DATE]"
click at [161, 68] on input "Account" at bounding box center [161, 68] width 104 height 7
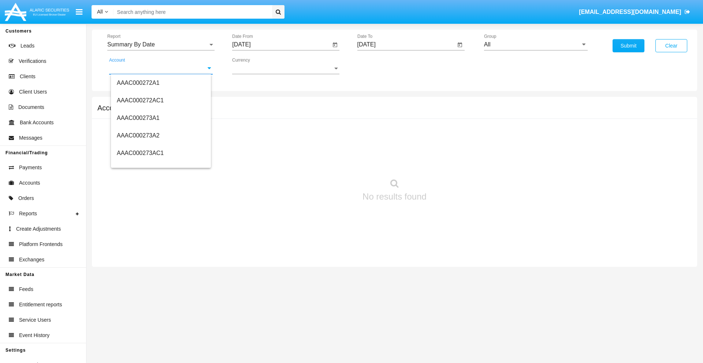
scroll to position [80938, 0]
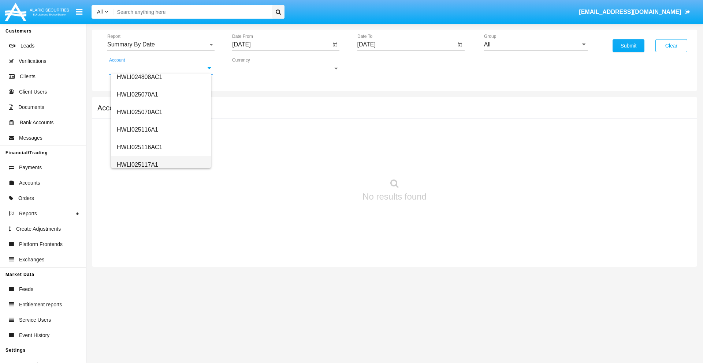
click at [137, 165] on span "HWLI025117A1" at bounding box center [137, 165] width 41 height 6
type input "HWLI025117A1"
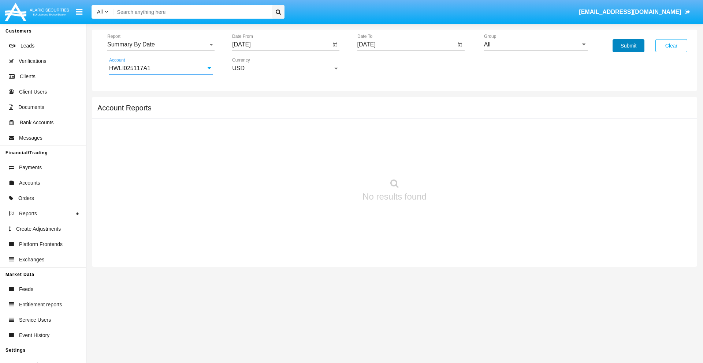
click at [628, 46] on button "Submit" at bounding box center [628, 45] width 32 height 13
click at [161, 45] on span "Report" at bounding box center [157, 44] width 101 height 7
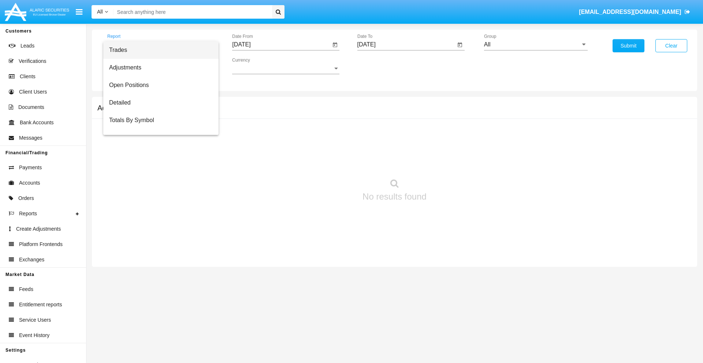
scroll to position [47, 0]
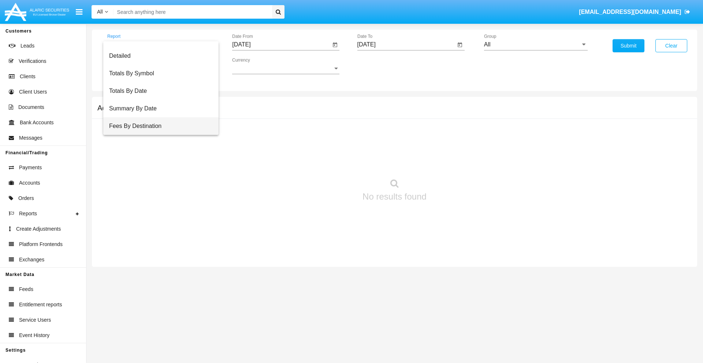
click at [158, 126] on span "Fees By Destination" at bounding box center [161, 126] width 104 height 18
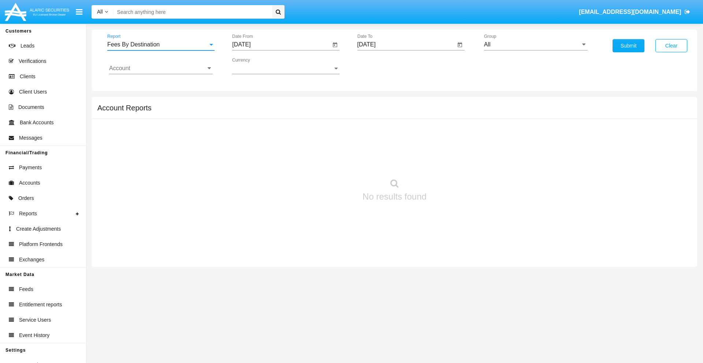
click at [281, 45] on input "[DATE]" at bounding box center [281, 44] width 98 height 7
click at [256, 66] on span "[DATE]" at bounding box center [249, 66] width 16 height 6
click at [275, 147] on div "2019" at bounding box center [275, 147] width 23 height 13
click at [250, 103] on div "JAN" at bounding box center [249, 103] width 23 height 13
click at [273, 112] on div "1" at bounding box center [273, 112] width 13 height 13
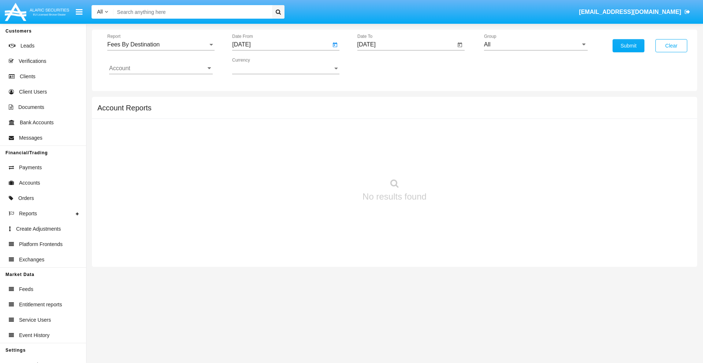
type input "[DATE]"
click at [406, 45] on input "[DATE]" at bounding box center [406, 44] width 98 height 7
click at [381, 66] on span "[DATE]" at bounding box center [375, 66] width 16 height 6
click at [400, 147] on div "2019" at bounding box center [400, 147] width 23 height 13
click at [374, 103] on div "JAN" at bounding box center [374, 103] width 23 height 13
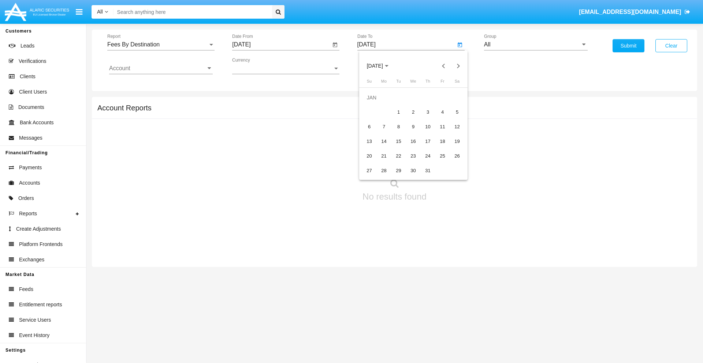
click at [398, 112] on div "1" at bounding box center [398, 112] width 13 height 13
type input "[DATE]"
click at [161, 68] on input "Account" at bounding box center [161, 68] width 104 height 7
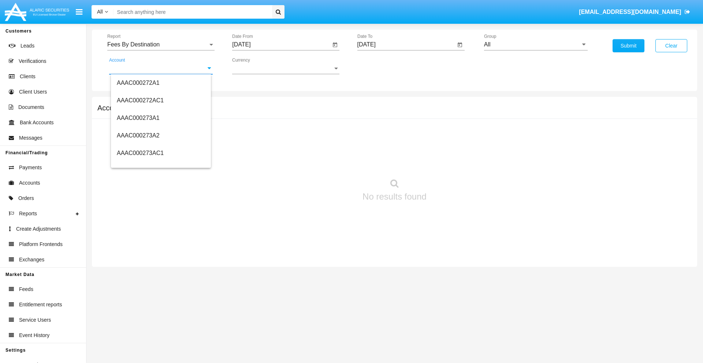
scroll to position [80938, 0]
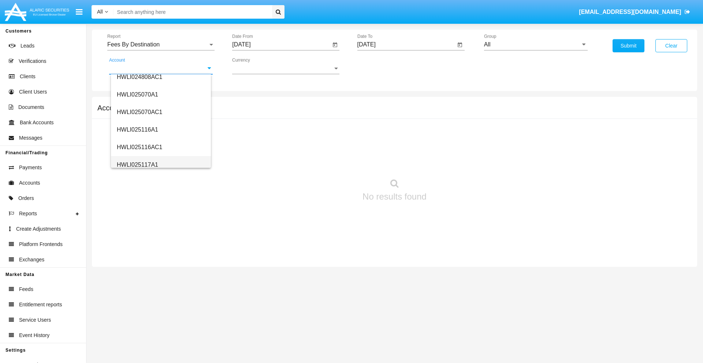
click at [137, 165] on span "HWLI025117A1" at bounding box center [137, 165] width 41 height 6
type input "HWLI025117A1"
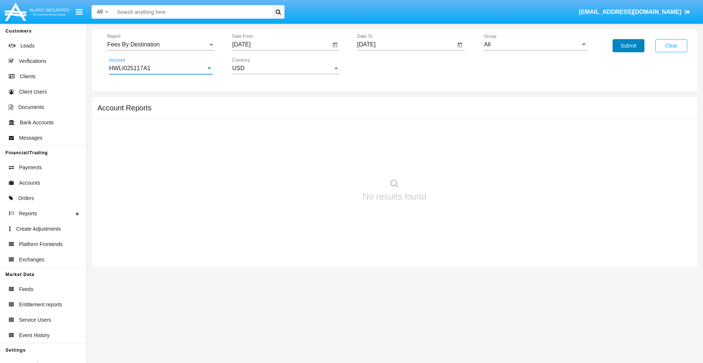
click at [628, 46] on button "Submit" at bounding box center [628, 45] width 32 height 13
click at [161, 45] on span "Report" at bounding box center [157, 44] width 101 height 7
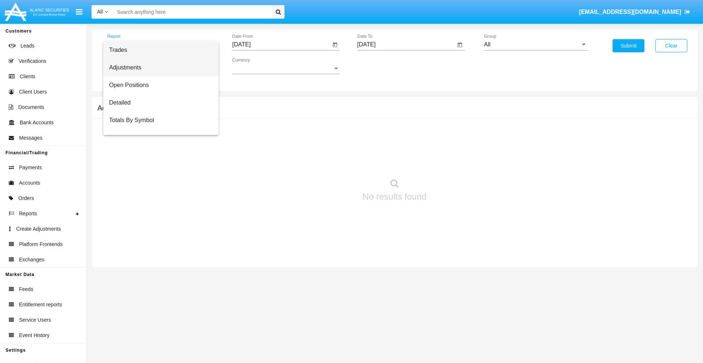
click at [158, 68] on span "Adjustments" at bounding box center [161, 68] width 104 height 18
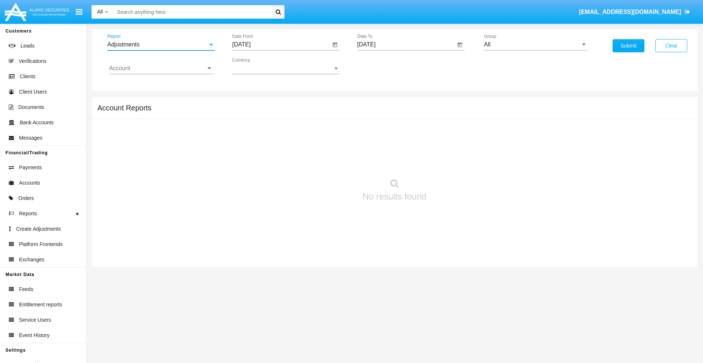
click at [281, 45] on input "[DATE]" at bounding box center [281, 44] width 98 height 7
click at [256, 66] on span "[DATE]" at bounding box center [249, 66] width 16 height 6
click at [326, 162] on div "2025" at bounding box center [326, 161] width 23 height 13
click at [326, 118] on div "AUG" at bounding box center [326, 117] width 23 height 13
click at [259, 127] on div "11" at bounding box center [258, 126] width 13 height 13
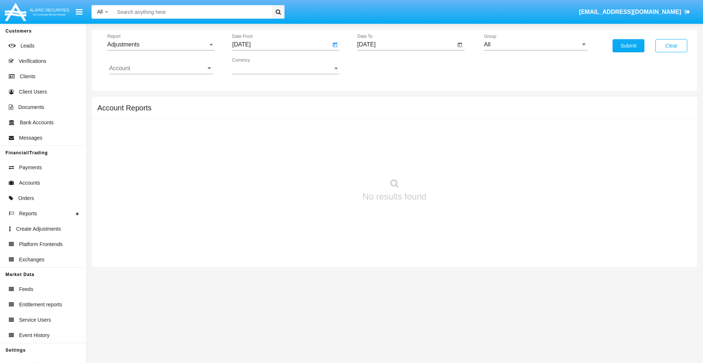
type input "[DATE]"
click at [406, 45] on input "[DATE]" at bounding box center [406, 44] width 98 height 7
click at [381, 66] on span "[DATE]" at bounding box center [375, 66] width 16 height 6
click at [451, 162] on div "2025" at bounding box center [451, 161] width 23 height 13
click at [374, 132] on div "SEP" at bounding box center [374, 132] width 23 height 13
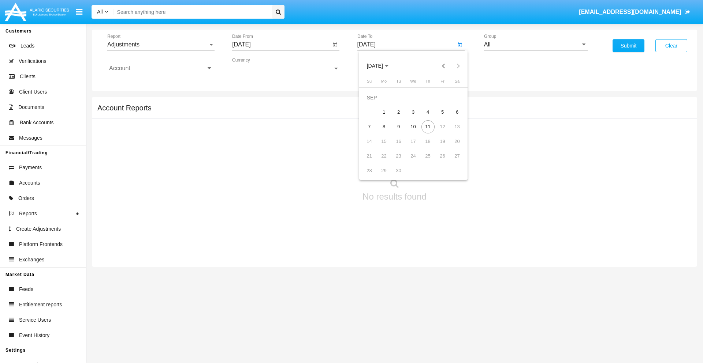
click at [427, 127] on div "11" at bounding box center [427, 126] width 13 height 13
type input "[DATE]"
click at [535, 45] on input "All" at bounding box center [536, 44] width 104 height 7
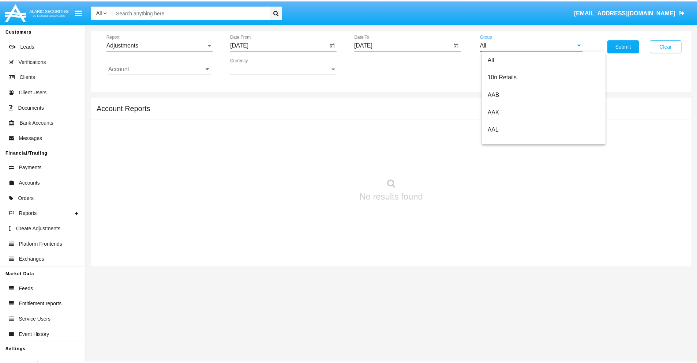
scroll to position [164, 0]
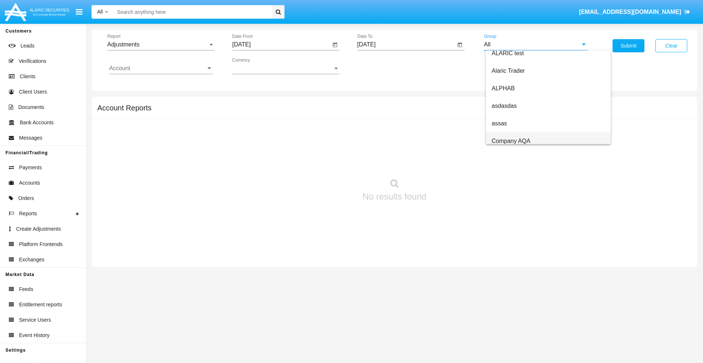
click at [510, 141] on span "Company AQA" at bounding box center [510, 141] width 39 height 6
type input "Company AQA"
click at [161, 68] on input "Account" at bounding box center [161, 68] width 104 height 7
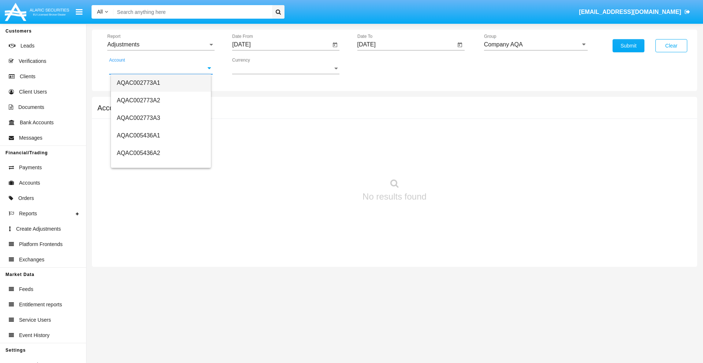
click at [138, 83] on span "AQAC002773A1" at bounding box center [138, 83] width 43 height 6
type input "AQAC002773A1"
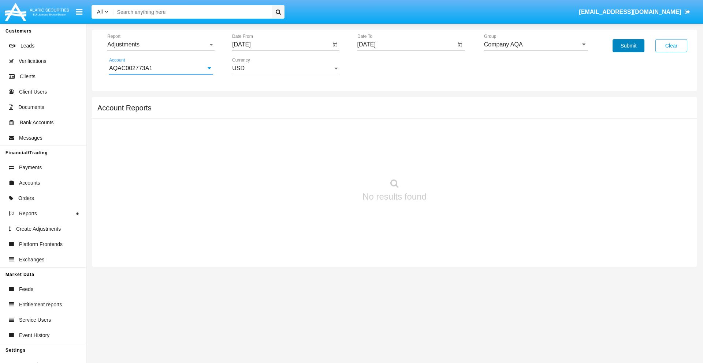
click at [628, 46] on button "Submit" at bounding box center [628, 45] width 32 height 13
click at [161, 45] on span "Report" at bounding box center [157, 44] width 101 height 7
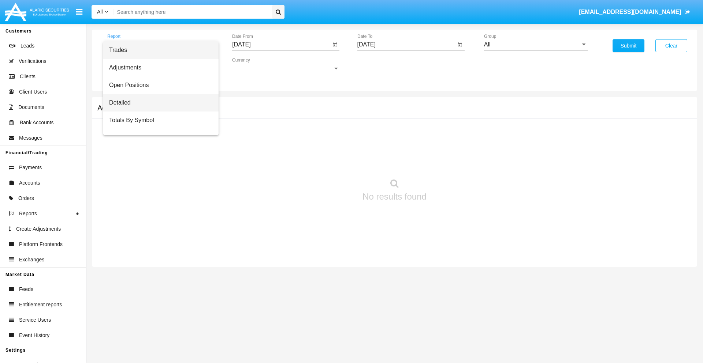
click at [158, 103] on span "Detailed" at bounding box center [161, 103] width 104 height 18
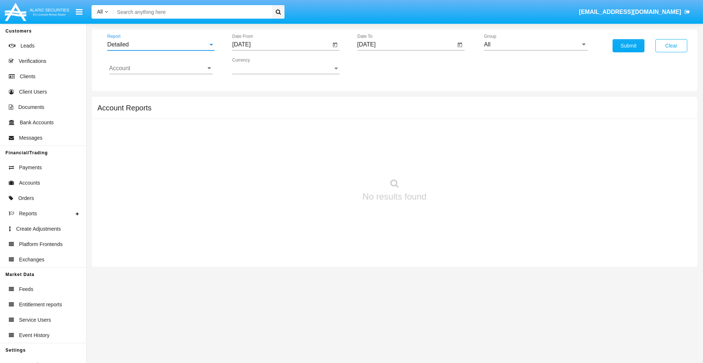
click at [281, 45] on input "[DATE]" at bounding box center [281, 44] width 98 height 7
click at [256, 66] on span "[DATE]" at bounding box center [249, 66] width 16 height 6
click at [326, 162] on div "2025" at bounding box center [326, 161] width 23 height 13
click at [250, 132] on div "SEP" at bounding box center [249, 132] width 23 height 13
click at [259, 112] on div "1" at bounding box center [258, 112] width 13 height 13
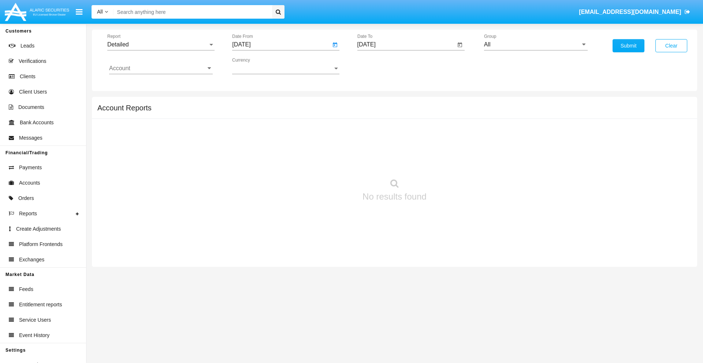
type input "09/01/25"
click at [406, 45] on input "[DATE]" at bounding box center [406, 44] width 98 height 7
click at [381, 66] on span "[DATE]" at bounding box center [375, 66] width 16 height 6
click at [451, 162] on div "2025" at bounding box center [451, 161] width 23 height 13
click at [374, 132] on div "SEP" at bounding box center [374, 132] width 23 height 13
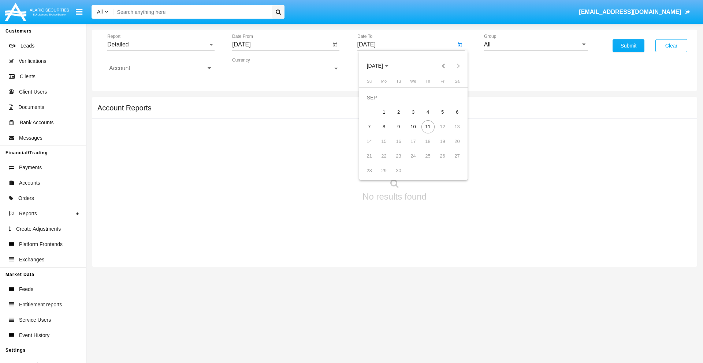
click at [427, 127] on div "11" at bounding box center [427, 126] width 13 height 13
type input "[DATE]"
click at [535, 45] on input "All" at bounding box center [536, 44] width 104 height 7
click at [161, 45] on span "Report" at bounding box center [157, 44] width 101 height 7
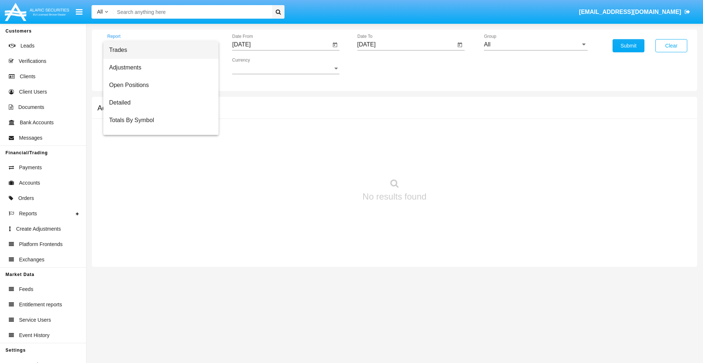
scroll to position [47, 0]
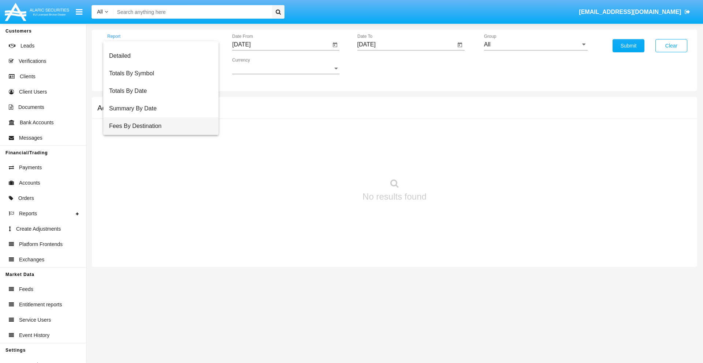
click at [158, 126] on span "Fees By Destination" at bounding box center [161, 126] width 104 height 18
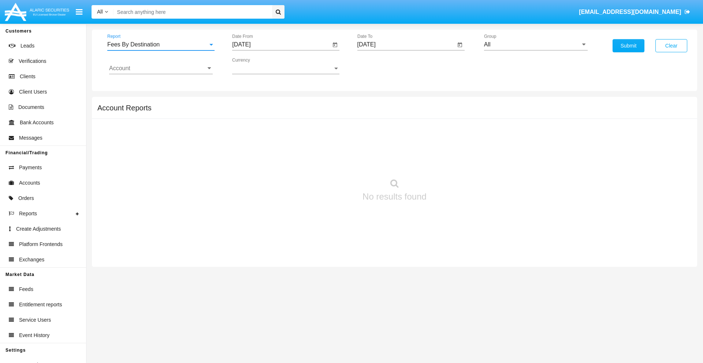
click at [281, 45] on input "[DATE]" at bounding box center [281, 44] width 98 height 7
click at [256, 66] on span "[DATE]" at bounding box center [249, 66] width 16 height 6
click at [326, 162] on div "2025" at bounding box center [326, 161] width 23 height 13
click at [275, 118] on div "JUN" at bounding box center [275, 117] width 23 height 13
click at [288, 127] on div "11" at bounding box center [287, 126] width 13 height 13
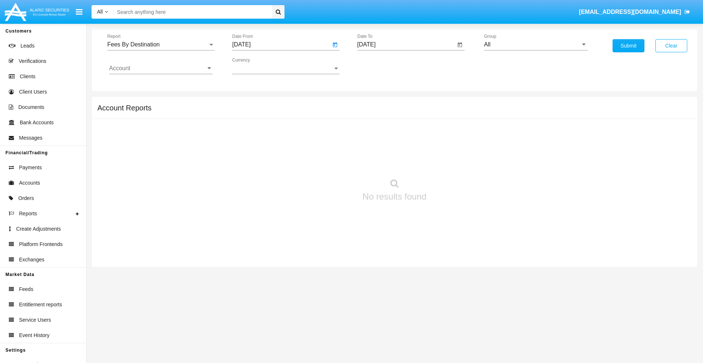
type input "[DATE]"
click at [406, 45] on input "[DATE]" at bounding box center [406, 44] width 98 height 7
click at [381, 66] on span "[DATE]" at bounding box center [375, 66] width 16 height 6
click at [451, 162] on div "2025" at bounding box center [451, 161] width 23 height 13
click at [374, 132] on div "SEP" at bounding box center [374, 132] width 23 height 13
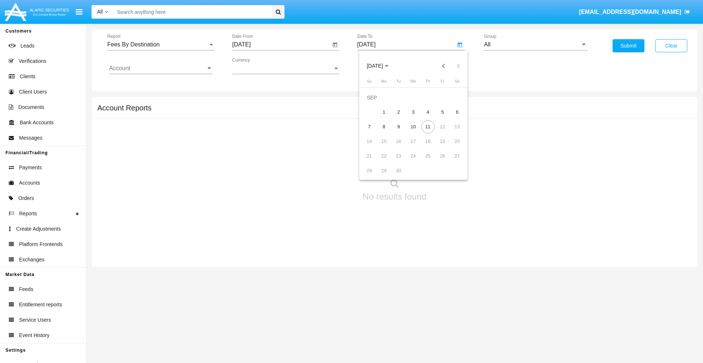
click at [427, 127] on div "11" at bounding box center [427, 126] width 13 height 13
type input "[DATE]"
click at [535, 45] on input "All" at bounding box center [536, 44] width 104 height 7
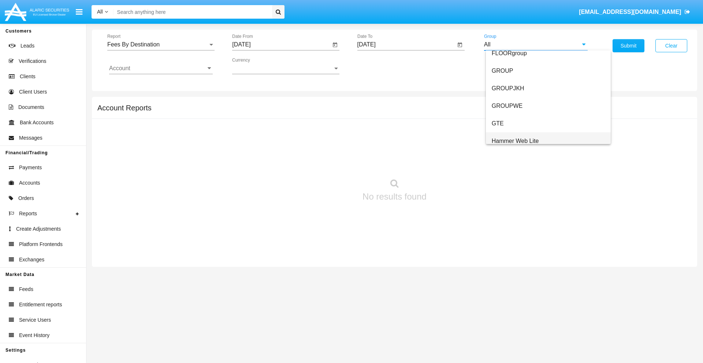
click at [515, 141] on span "Hammer Web Lite" at bounding box center [514, 141] width 47 height 6
type input "Hammer Web Lite"
click at [161, 68] on input "Account" at bounding box center [161, 68] width 104 height 7
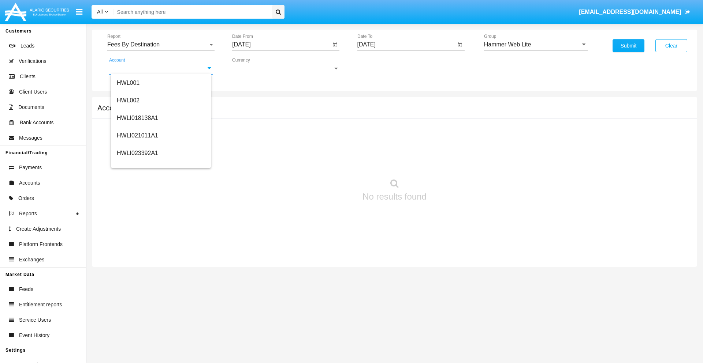
scroll to position [111, 0]
click at [137, 165] on span "HWLI025117A1" at bounding box center [137, 165] width 41 height 6
type input "HWLI025117A1"
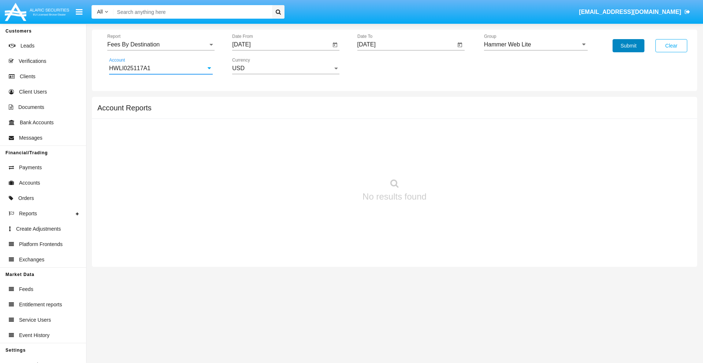
click at [628, 46] on button "Submit" at bounding box center [628, 45] width 32 height 13
click at [161, 45] on span "Report" at bounding box center [157, 44] width 101 height 7
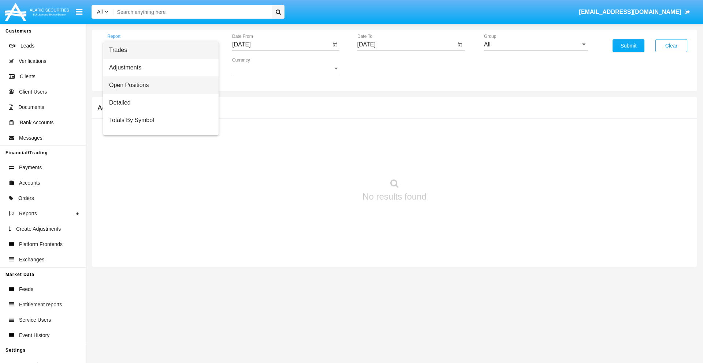
click at [158, 85] on span "Open Positions" at bounding box center [161, 85] width 104 height 18
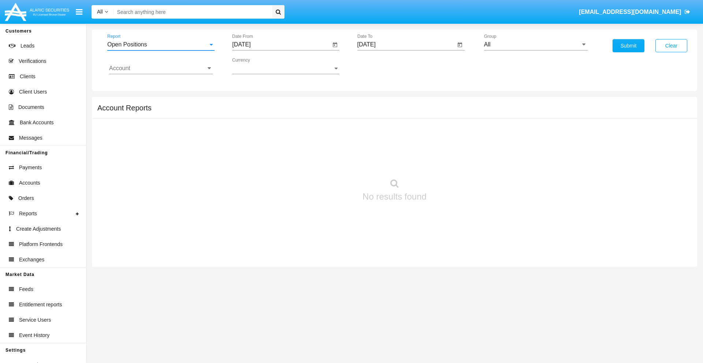
click at [281, 45] on input "[DATE]" at bounding box center [281, 44] width 98 height 7
click at [256, 66] on span "[DATE]" at bounding box center [249, 66] width 16 height 6
click at [326, 162] on div "2025" at bounding box center [326, 161] width 23 height 13
click at [326, 118] on div "AUG" at bounding box center [326, 117] width 23 height 13
click at [259, 127] on div "11" at bounding box center [258, 126] width 13 height 13
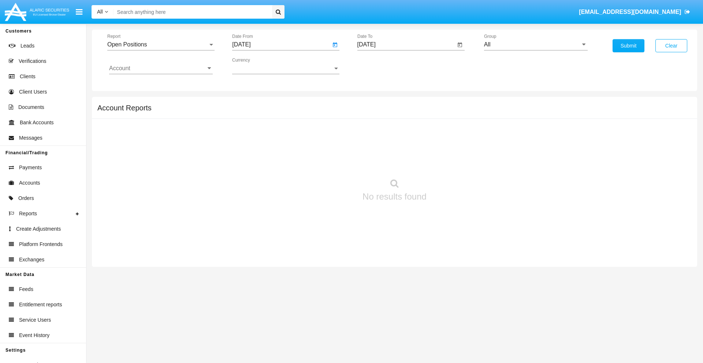
type input "[DATE]"
click at [406, 45] on input "[DATE]" at bounding box center [406, 44] width 98 height 7
click at [381, 66] on span "[DATE]" at bounding box center [375, 66] width 16 height 6
click at [451, 162] on div "2025" at bounding box center [451, 161] width 23 height 13
click at [374, 132] on div "SEP" at bounding box center [374, 132] width 23 height 13
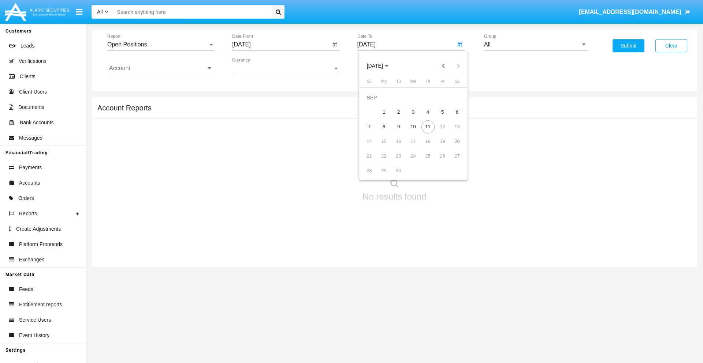
click at [427, 127] on div "11" at bounding box center [427, 126] width 13 height 13
type input "[DATE]"
click at [535, 45] on input "All" at bounding box center [536, 44] width 104 height 7
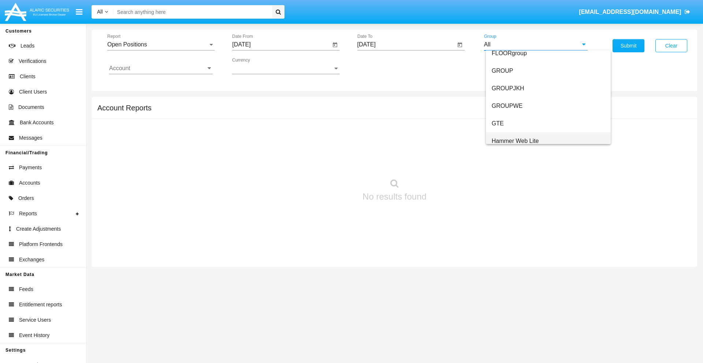
click at [515, 141] on span "Hammer Web Lite" at bounding box center [514, 141] width 47 height 6
type input "Hammer Web Lite"
click at [161, 68] on input "Account" at bounding box center [161, 68] width 104 height 7
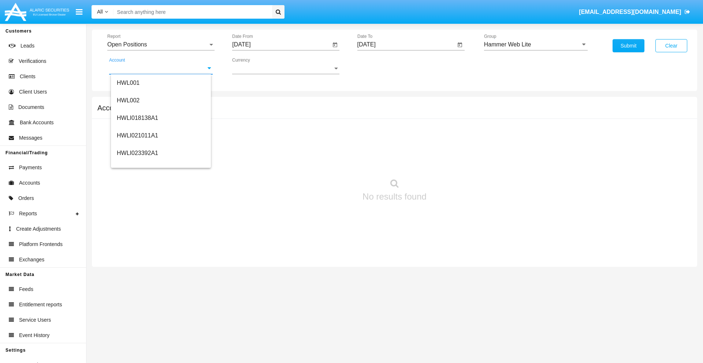
click at [137, 273] on span "HWLI025117A1" at bounding box center [137, 276] width 41 height 6
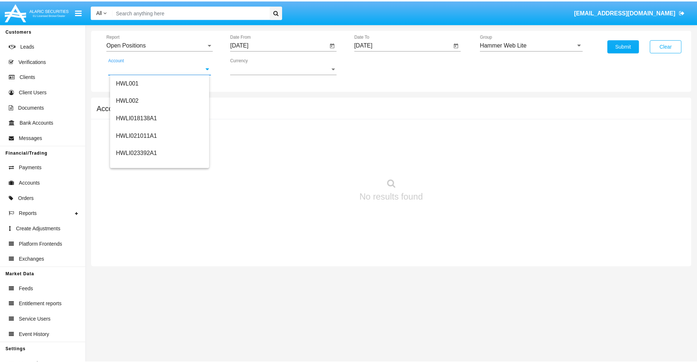
scroll to position [0, 0]
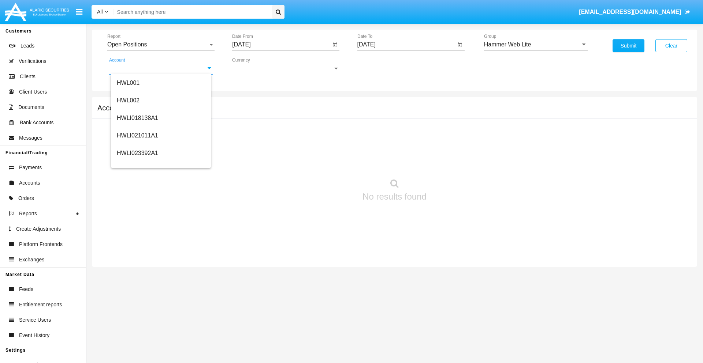
type input "HWLI025117A1"
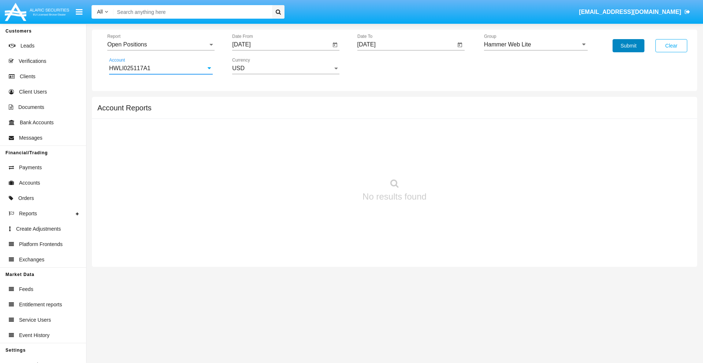
click at [628, 46] on button "Submit" at bounding box center [628, 45] width 32 height 13
click at [161, 45] on span "Report" at bounding box center [157, 44] width 101 height 7
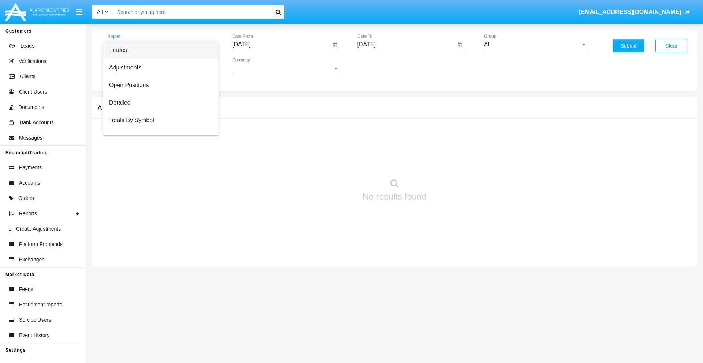
scroll to position [29, 0]
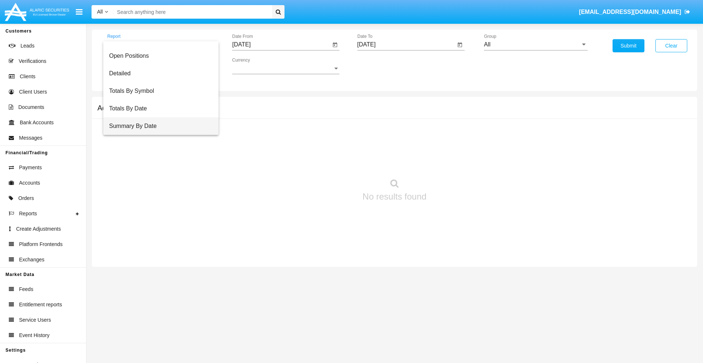
click at [158, 126] on span "Summary By Date" at bounding box center [161, 126] width 104 height 18
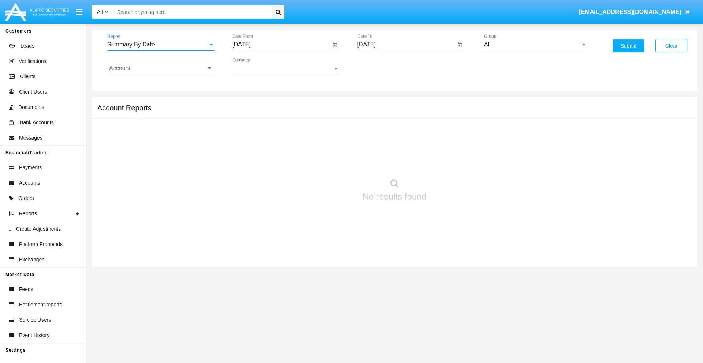
click at [281, 45] on input "[DATE]" at bounding box center [281, 44] width 98 height 7
click at [256, 66] on span "[DATE]" at bounding box center [249, 66] width 16 height 6
click at [326, 162] on div "2025" at bounding box center [326, 161] width 23 height 13
click at [326, 118] on div "AUG" at bounding box center [326, 117] width 23 height 13
click at [288, 156] on div "27" at bounding box center [287, 156] width 13 height 13
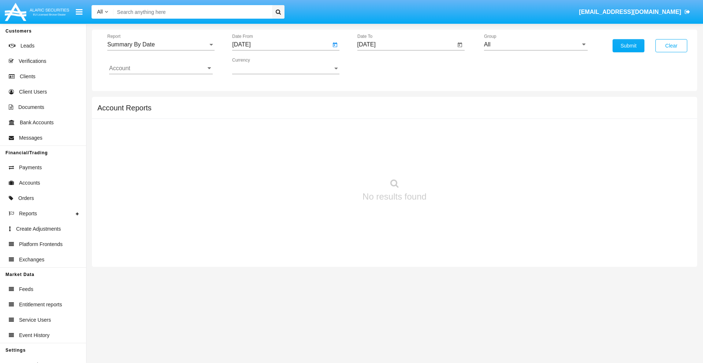
type input "[DATE]"
click at [406, 45] on input "[DATE]" at bounding box center [406, 44] width 98 height 7
click at [381, 66] on span "[DATE]" at bounding box center [375, 66] width 16 height 6
click at [451, 162] on div "2025" at bounding box center [451, 161] width 23 height 13
click at [374, 132] on div "SEP" at bounding box center [374, 132] width 23 height 13
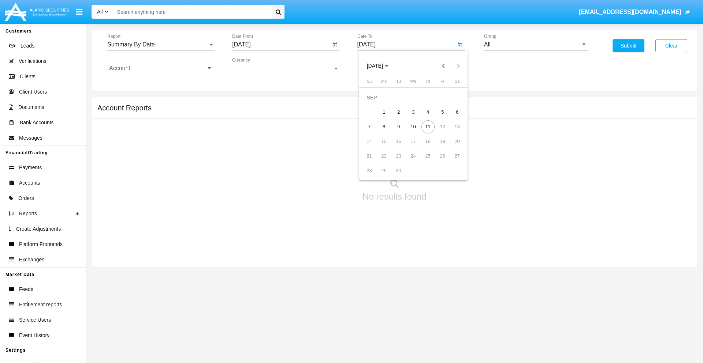
click at [427, 127] on div "11" at bounding box center [427, 126] width 13 height 13
type input "[DATE]"
click at [535, 45] on input "All" at bounding box center [536, 44] width 104 height 7
type input "Hammer Web Lite"
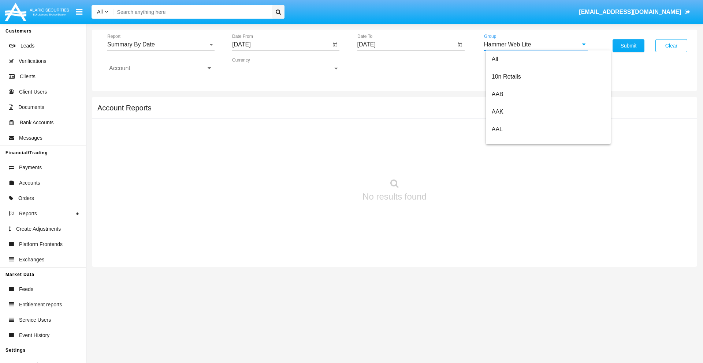
scroll to position [0, 0]
click at [161, 68] on input "Account" at bounding box center [161, 68] width 104 height 7
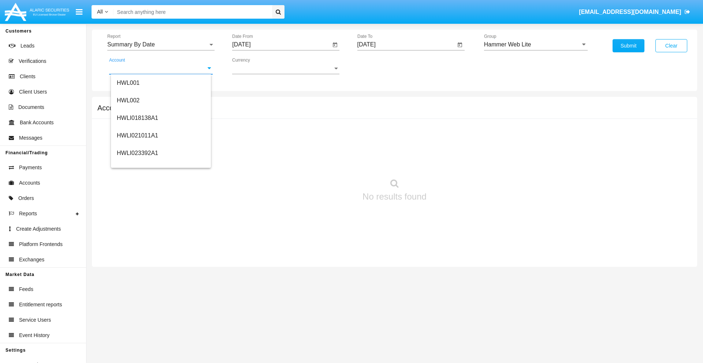
scroll to position [111, 0]
click at [137, 165] on span "HWLI025117A1" at bounding box center [137, 165] width 41 height 6
type input "HWLI025117A1"
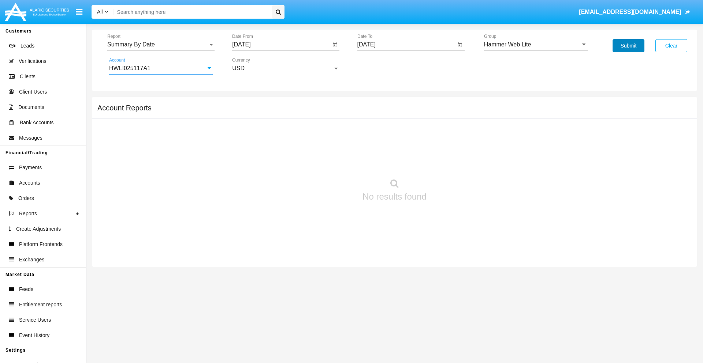
click at [628, 46] on button "Submit" at bounding box center [628, 45] width 32 height 13
click at [161, 45] on span "Report" at bounding box center [157, 44] width 101 height 7
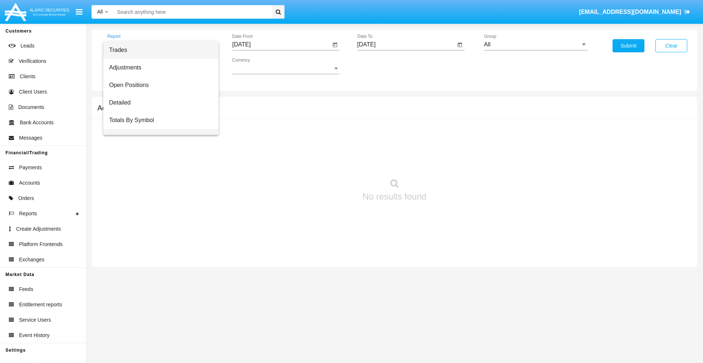
click at [158, 129] on span "Totals By Date" at bounding box center [161, 138] width 104 height 18
click at [281, 45] on input "[DATE]" at bounding box center [281, 44] width 98 height 7
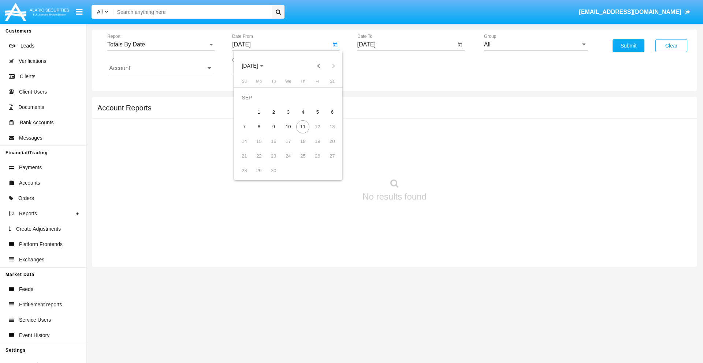
click at [256, 66] on span "[DATE]" at bounding box center [249, 66] width 16 height 6
click at [326, 162] on div "2025" at bounding box center [326, 161] width 23 height 13
click at [326, 118] on div "AUG" at bounding box center [326, 117] width 23 height 13
click at [288, 156] on div "27" at bounding box center [287, 156] width 13 height 13
type input "[DATE]"
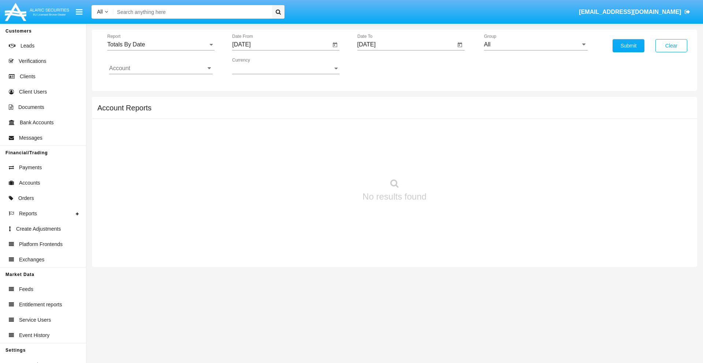
click at [406, 45] on input "[DATE]" at bounding box center [406, 44] width 98 height 7
click at [381, 66] on span "[DATE]" at bounding box center [375, 66] width 16 height 6
click at [451, 162] on div "2025" at bounding box center [451, 161] width 23 height 13
click at [374, 132] on div "SEP" at bounding box center [374, 132] width 23 height 13
click at [427, 127] on div "11" at bounding box center [427, 126] width 13 height 13
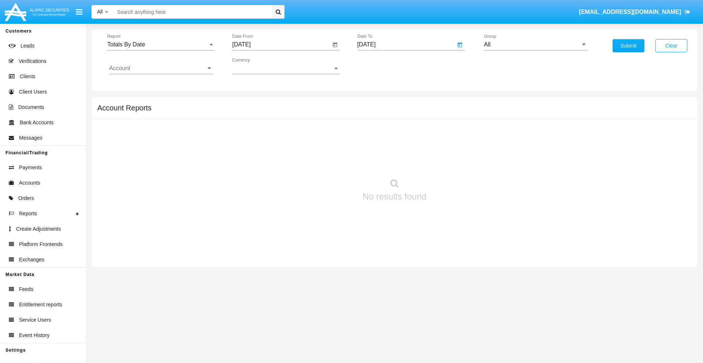
type input "[DATE]"
click at [535, 45] on input "All" at bounding box center [536, 44] width 104 height 7
click at [515, 141] on span "Hammer Web Lite" at bounding box center [514, 141] width 47 height 6
type input "Hammer Web Lite"
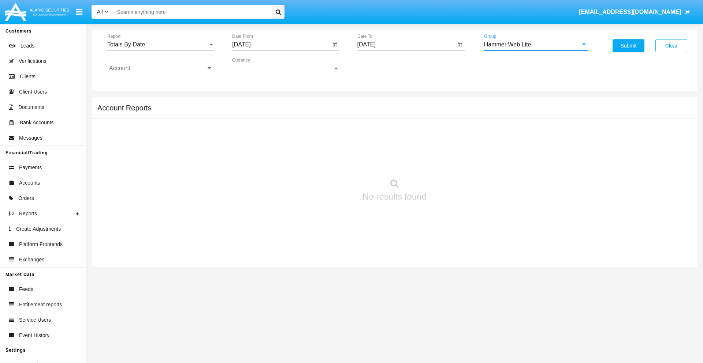
click at [161, 68] on input "Account" at bounding box center [161, 68] width 104 height 7
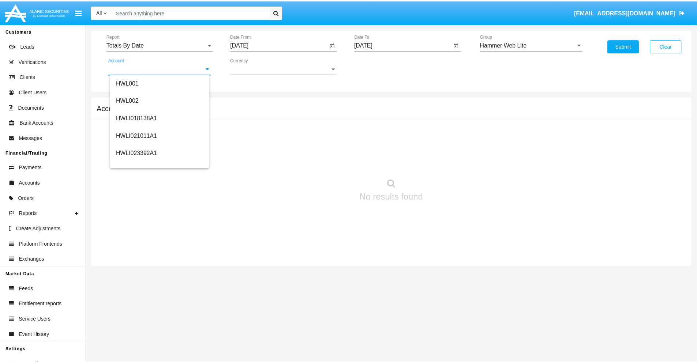
scroll to position [111, 0]
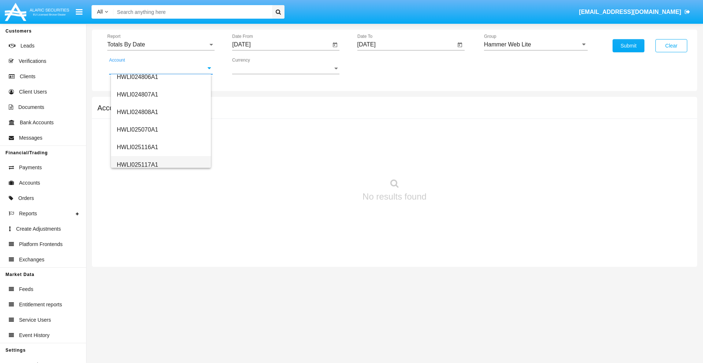
click at [137, 165] on span "HWLI025117A1" at bounding box center [137, 165] width 41 height 6
type input "HWLI025117A1"
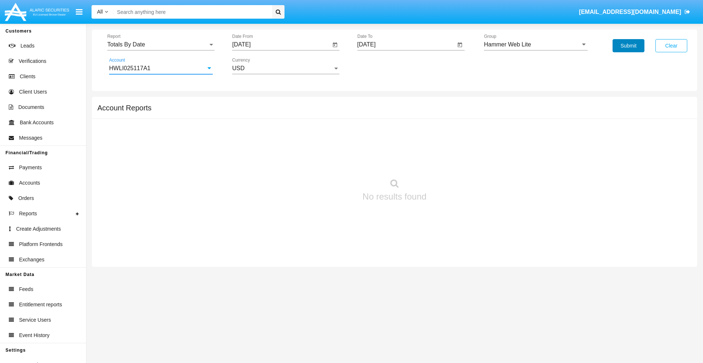
click at [628, 46] on button "Submit" at bounding box center [628, 45] width 32 height 13
click at [161, 45] on span "Report" at bounding box center [157, 44] width 101 height 7
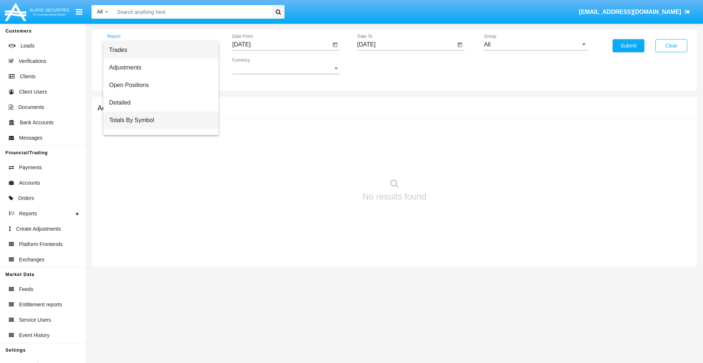
click at [158, 120] on span "Totals By Symbol" at bounding box center [161, 121] width 104 height 18
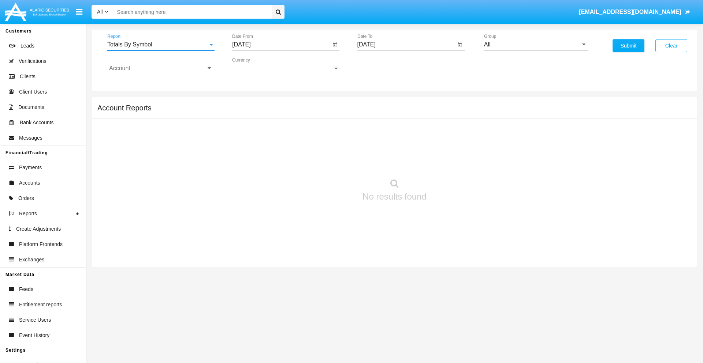
click at [281, 45] on input "[DATE]" at bounding box center [281, 44] width 98 height 7
click at [256, 66] on span "[DATE]" at bounding box center [249, 66] width 16 height 6
click at [326, 162] on div "2025" at bounding box center [326, 161] width 23 height 13
click at [326, 118] on div "AUG" at bounding box center [326, 117] width 23 height 13
click at [273, 127] on div "12" at bounding box center [273, 126] width 13 height 13
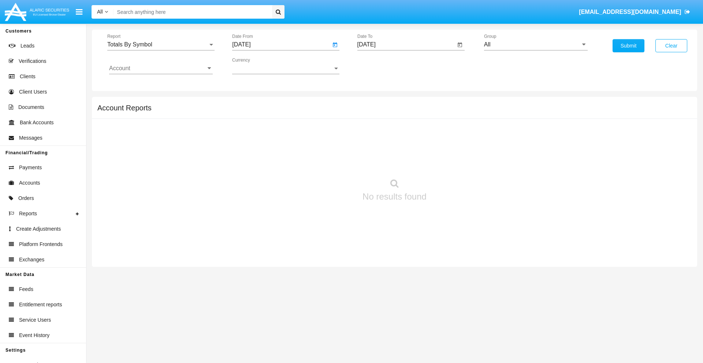
type input "08/12/25"
click at [406, 45] on input "[DATE]" at bounding box center [406, 44] width 98 height 7
click at [381, 66] on span "[DATE]" at bounding box center [375, 66] width 16 height 6
click at [451, 162] on div "2025" at bounding box center [451, 161] width 23 height 13
click at [374, 132] on div "SEP" at bounding box center [374, 132] width 23 height 13
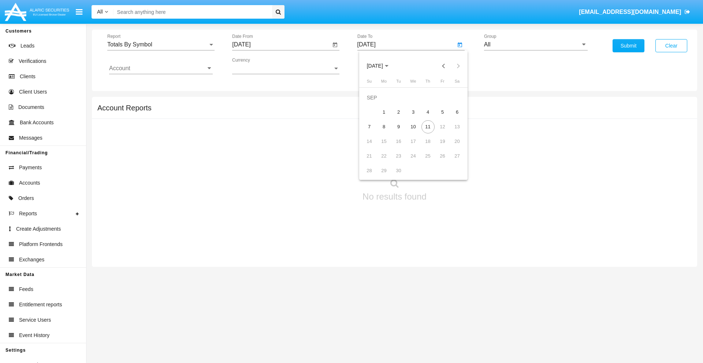
click at [427, 127] on div "11" at bounding box center [427, 126] width 13 height 13
type input "[DATE]"
click at [535, 45] on input "All" at bounding box center [536, 44] width 104 height 7
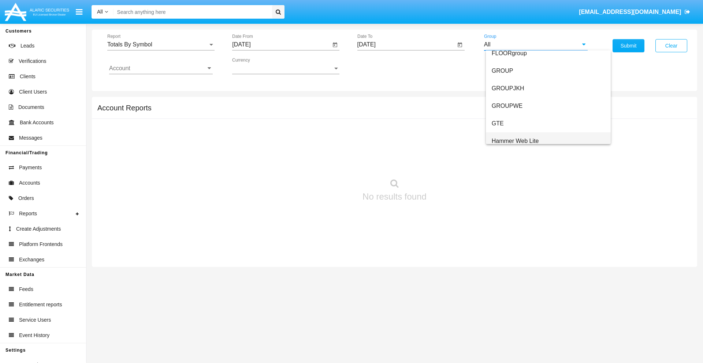
click at [515, 141] on span "Hammer Web Lite" at bounding box center [514, 141] width 47 height 6
type input "Hammer Web Lite"
click at [161, 68] on input "Account" at bounding box center [161, 68] width 104 height 7
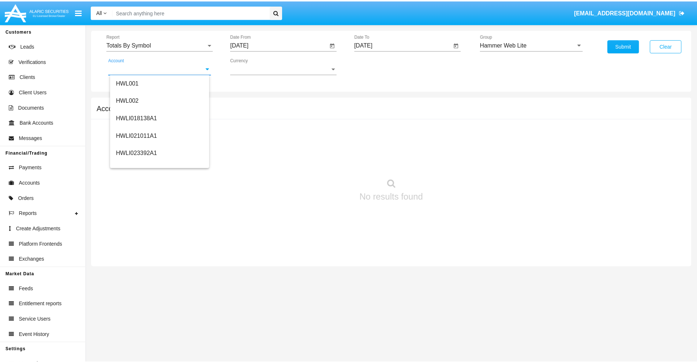
scroll to position [111, 0]
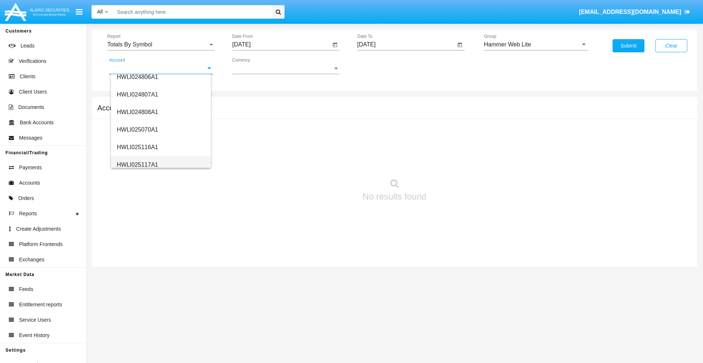
click at [137, 165] on span "HWLI025117A1" at bounding box center [137, 165] width 41 height 6
type input "HWLI025117A1"
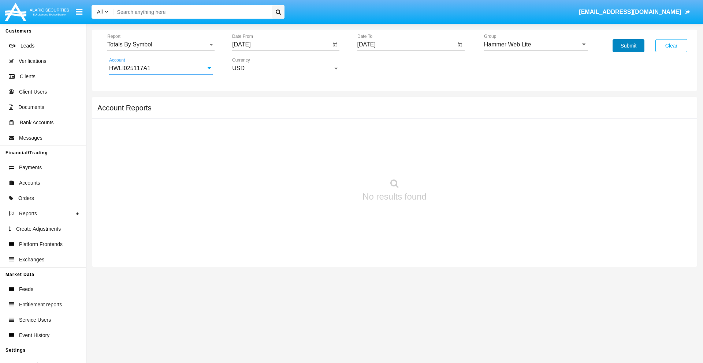
click at [628, 46] on button "Submit" at bounding box center [628, 45] width 32 height 13
click at [161, 45] on span "Report" at bounding box center [157, 44] width 101 height 7
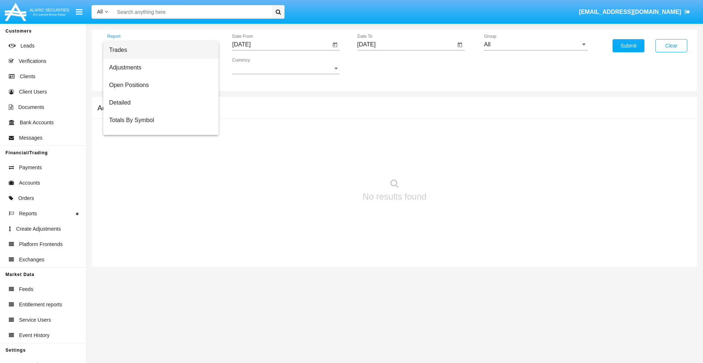
click at [158, 50] on span "Trades" at bounding box center [161, 50] width 104 height 18
click at [281, 45] on input "[DATE]" at bounding box center [281, 44] width 98 height 7
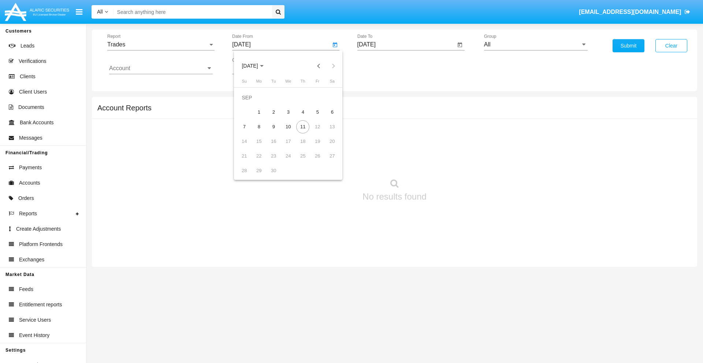
click at [256, 66] on span "[DATE]" at bounding box center [249, 66] width 16 height 6
click at [326, 162] on div "2025" at bounding box center [326, 161] width 23 height 13
click at [275, 118] on div "JUN" at bounding box center [275, 117] width 23 height 13
click at [288, 127] on div "11" at bounding box center [287, 126] width 13 height 13
type input "[DATE]"
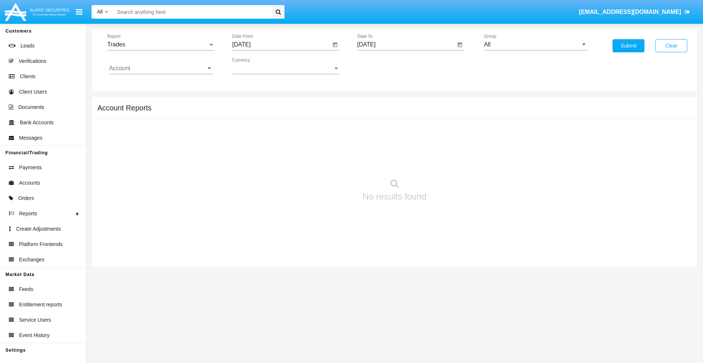
click at [406, 45] on input "[DATE]" at bounding box center [406, 44] width 98 height 7
click at [381, 66] on span "[DATE]" at bounding box center [375, 66] width 16 height 6
click at [451, 162] on div "2025" at bounding box center [451, 161] width 23 height 13
click at [374, 132] on div "SEP" at bounding box center [374, 132] width 23 height 13
click at [427, 127] on div "11" at bounding box center [427, 126] width 13 height 13
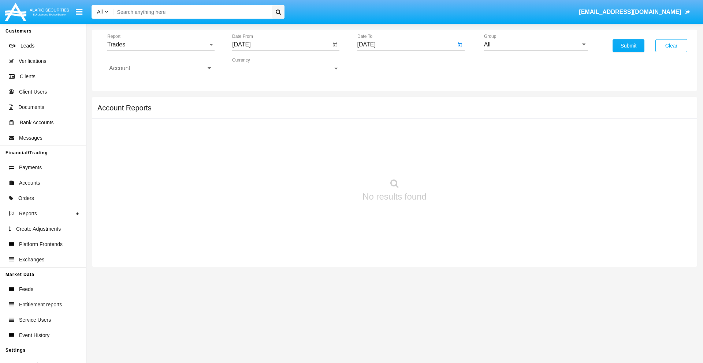
type input "09/11/25"
click at [535, 45] on input "All" at bounding box center [536, 44] width 104 height 7
type input "Hammer Web Lite"
click at [161, 68] on input "Account" at bounding box center [161, 68] width 104 height 7
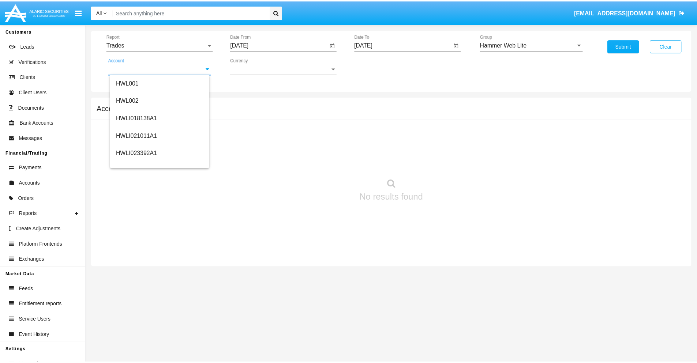
scroll to position [111, 0]
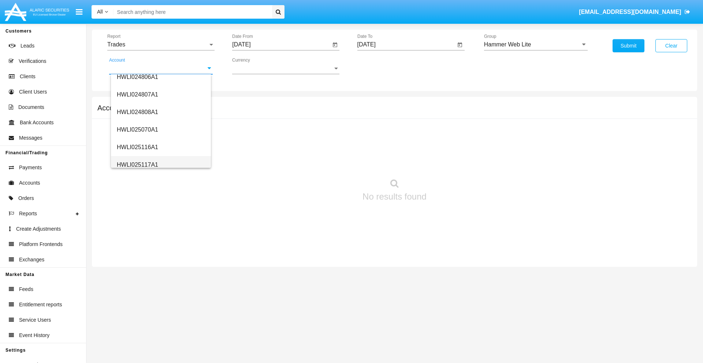
click at [137, 165] on span "HWLI025117A1" at bounding box center [137, 165] width 41 height 6
type input "HWLI025117A1"
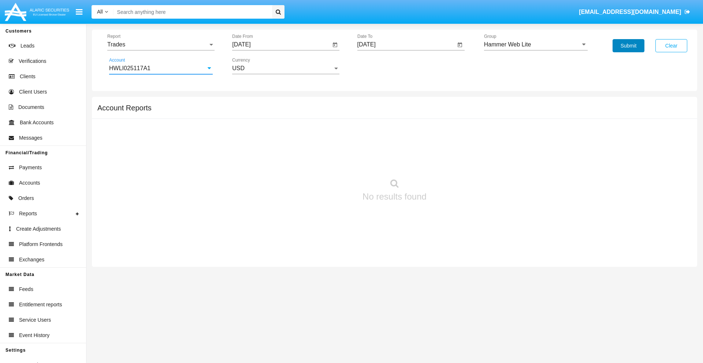
click at [628, 46] on button "Submit" at bounding box center [628, 45] width 32 height 13
click at [161, 45] on span "Report" at bounding box center [157, 44] width 101 height 7
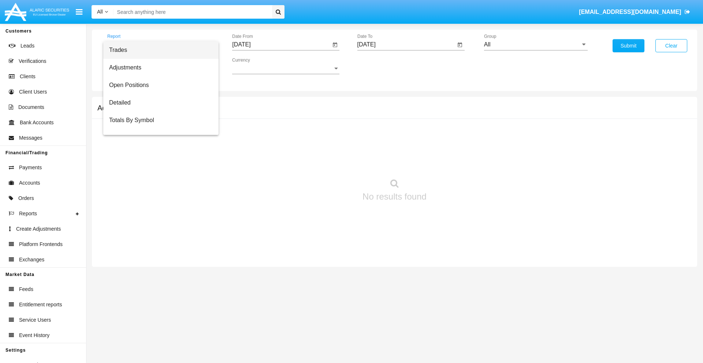
click at [158, 50] on span "Trades" at bounding box center [161, 50] width 104 height 18
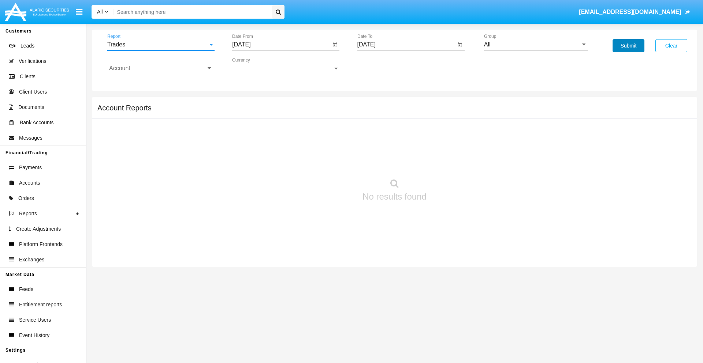
click at [628, 46] on button "Submit" at bounding box center [628, 45] width 32 height 13
click at [161, 45] on span "Report" at bounding box center [157, 44] width 101 height 7
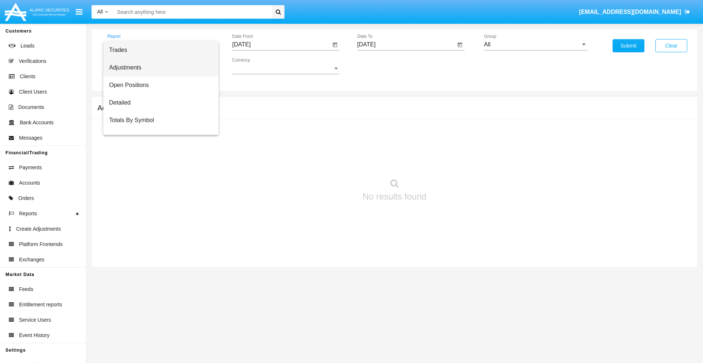
click at [158, 68] on span "Adjustments" at bounding box center [161, 68] width 104 height 18
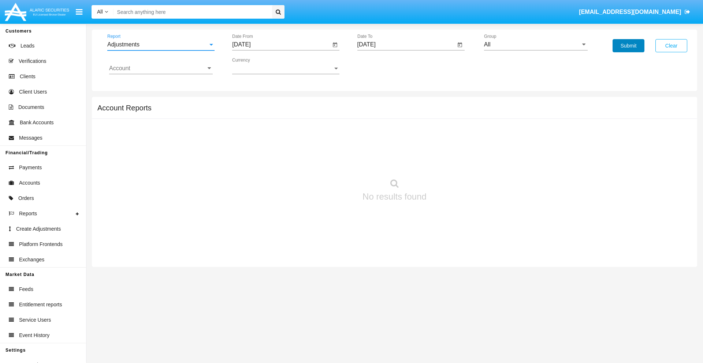
click at [628, 46] on button "Submit" at bounding box center [628, 45] width 32 height 13
click at [161, 45] on span "Report" at bounding box center [157, 44] width 101 height 7
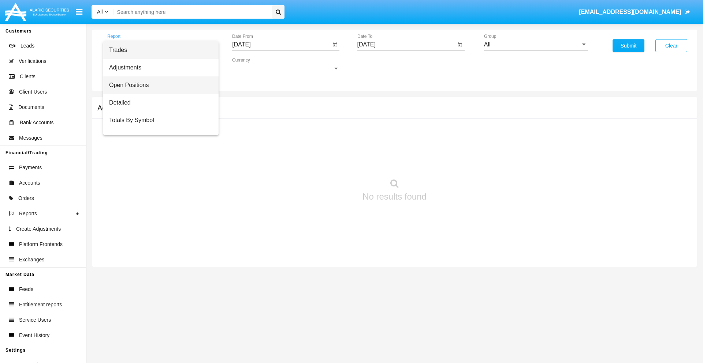
click at [158, 85] on span "Open Positions" at bounding box center [161, 85] width 104 height 18
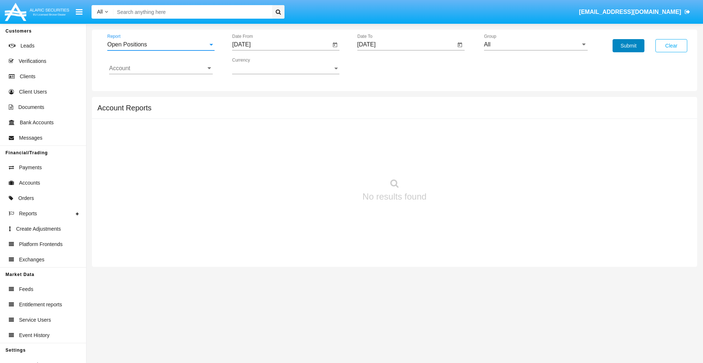
click at [628, 46] on button "Submit" at bounding box center [628, 45] width 32 height 13
click at [161, 45] on span "Report" at bounding box center [157, 44] width 101 height 7
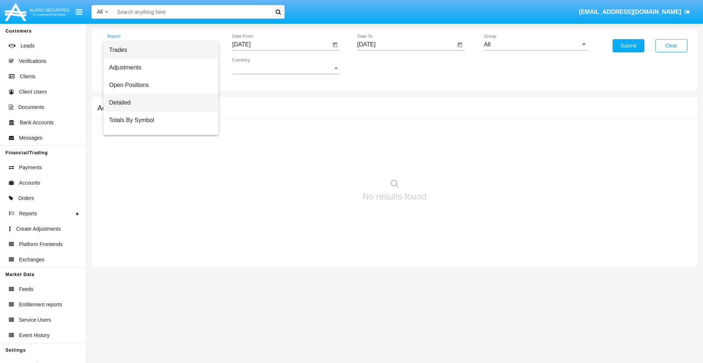
click at [158, 103] on span "Detailed" at bounding box center [161, 103] width 104 height 18
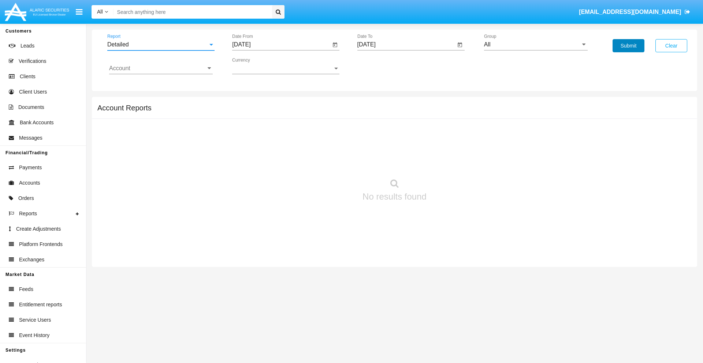
click at [628, 46] on button "Submit" at bounding box center [628, 45] width 32 height 13
click at [161, 45] on span "Report" at bounding box center [157, 44] width 101 height 7
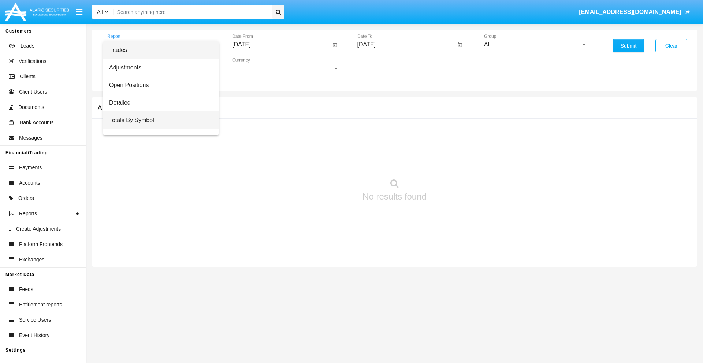
click at [158, 120] on span "Totals By Symbol" at bounding box center [161, 121] width 104 height 18
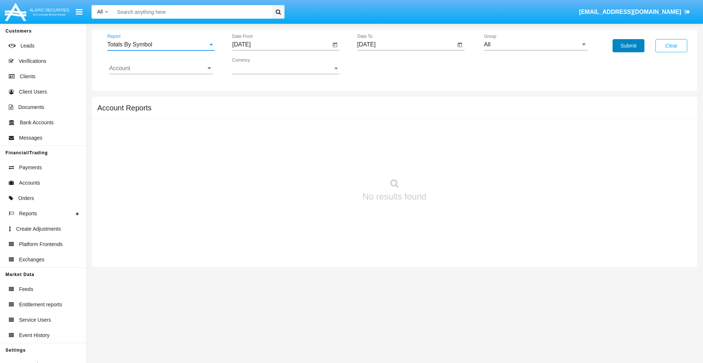
click at [628, 46] on button "Submit" at bounding box center [628, 45] width 32 height 13
click at [161, 45] on span "Report" at bounding box center [157, 44] width 101 height 7
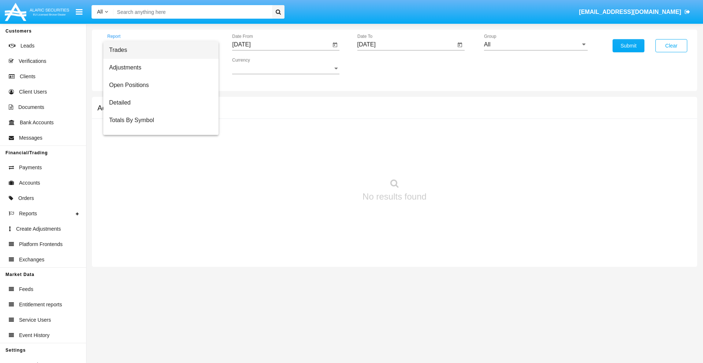
scroll to position [12, 0]
click at [158, 126] on span "Totals By Date" at bounding box center [161, 126] width 104 height 18
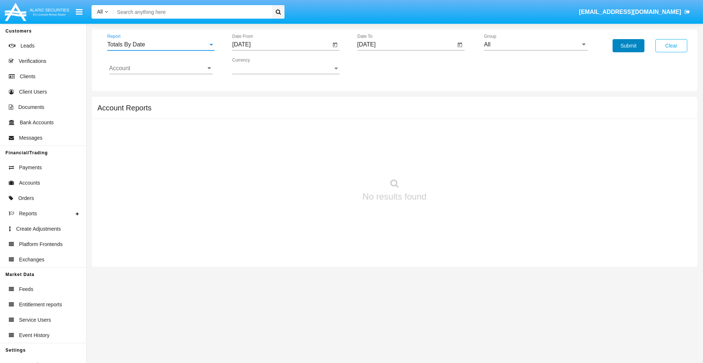
click at [628, 46] on button "Submit" at bounding box center [628, 45] width 32 height 13
click at [161, 45] on span "Report" at bounding box center [157, 44] width 101 height 7
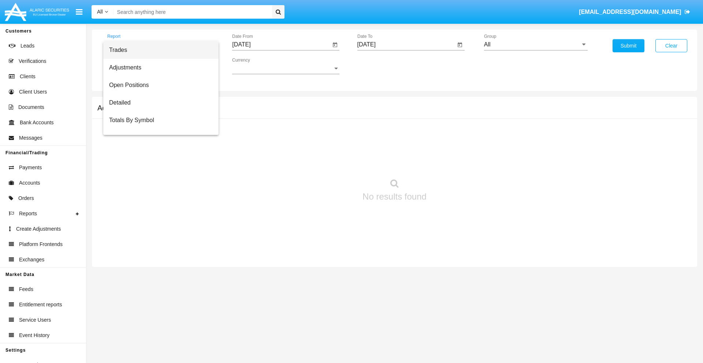
scroll to position [29, 0]
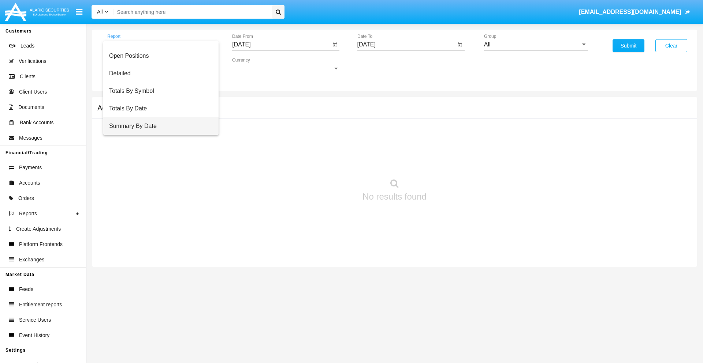
click at [158, 126] on span "Summary By Date" at bounding box center [161, 126] width 104 height 18
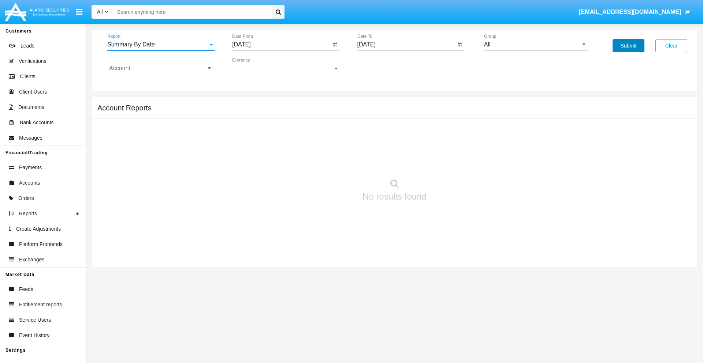
click at [628, 46] on button "Submit" at bounding box center [628, 45] width 32 height 13
